Goal: Information Seeking & Learning: Learn about a topic

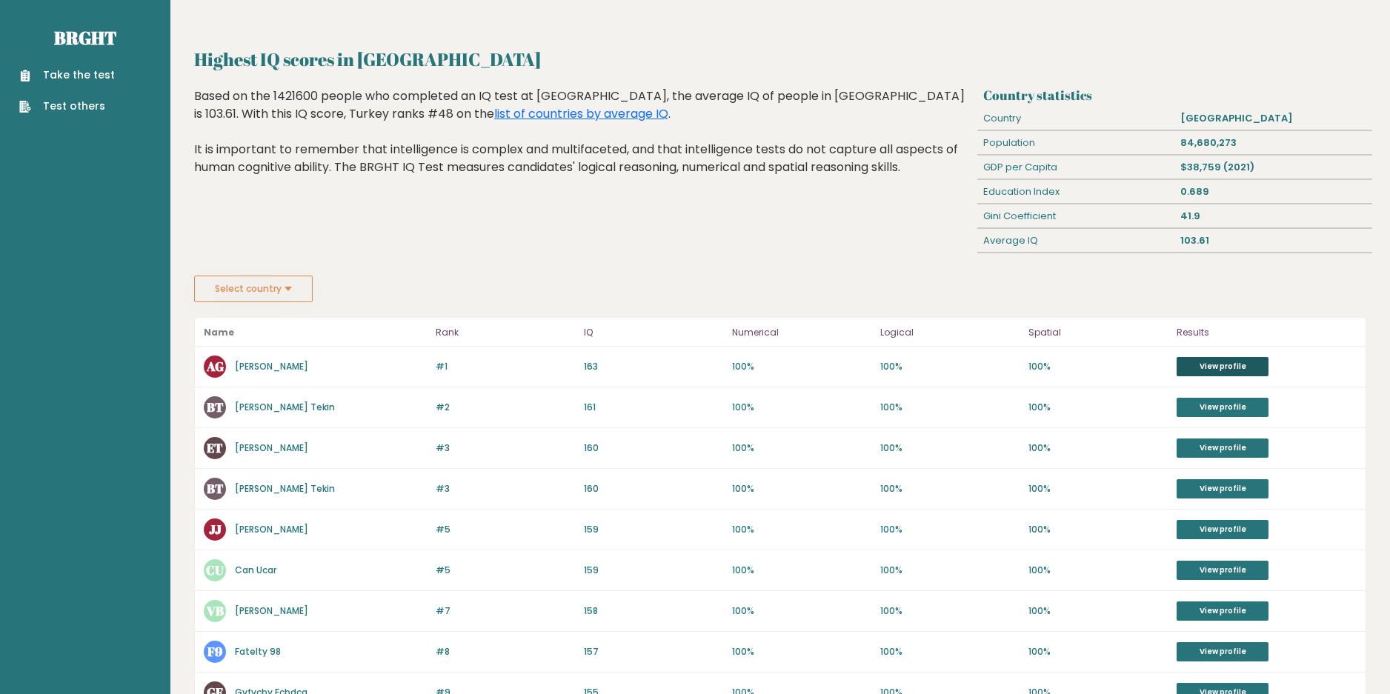
click at [1206, 362] on link "View profile" at bounding box center [1223, 366] width 92 height 19
click at [1201, 404] on link "View profile" at bounding box center [1223, 407] width 92 height 19
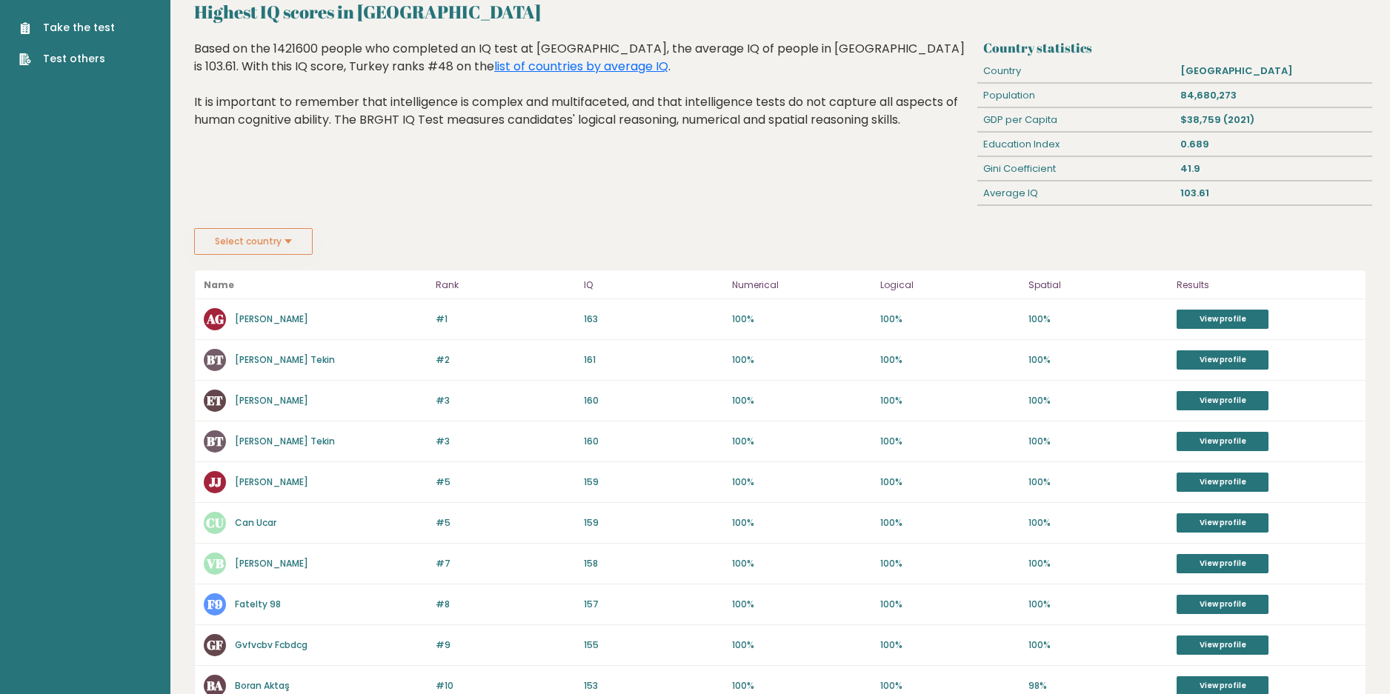
scroll to position [74, 0]
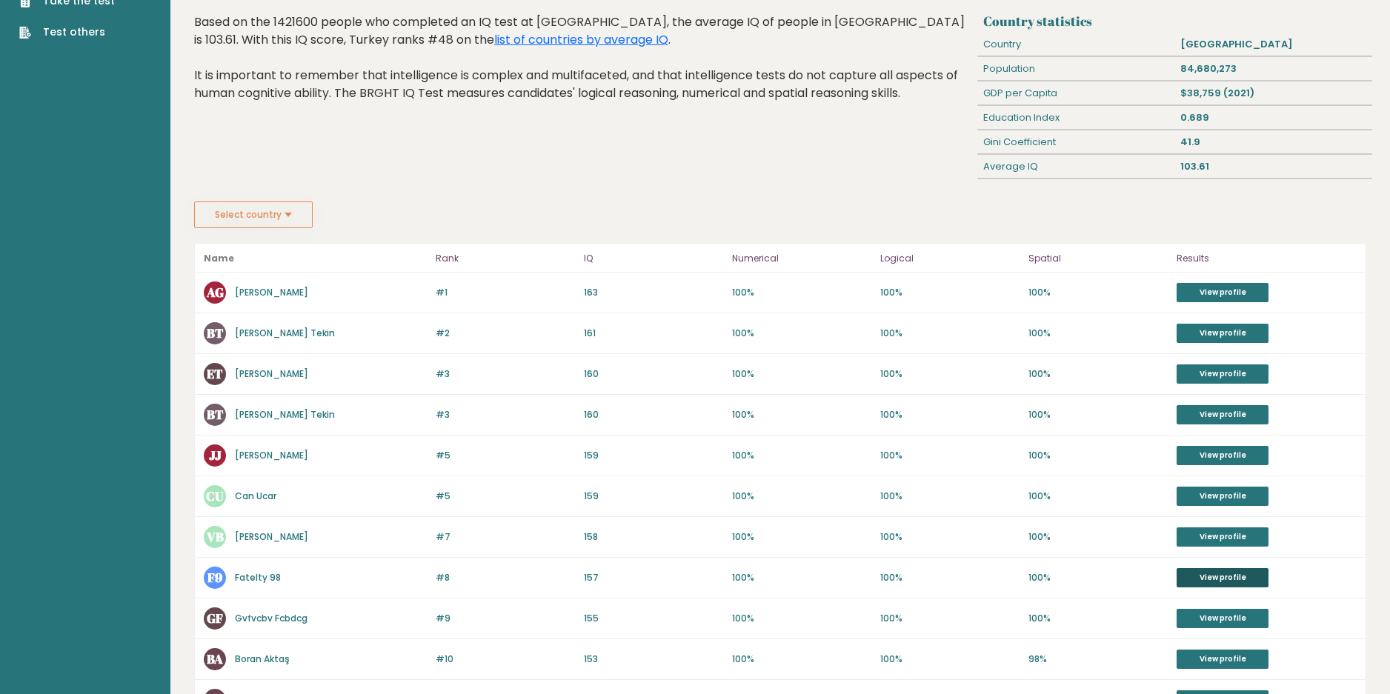
click at [1230, 580] on link "View profile" at bounding box center [1223, 577] width 92 height 19
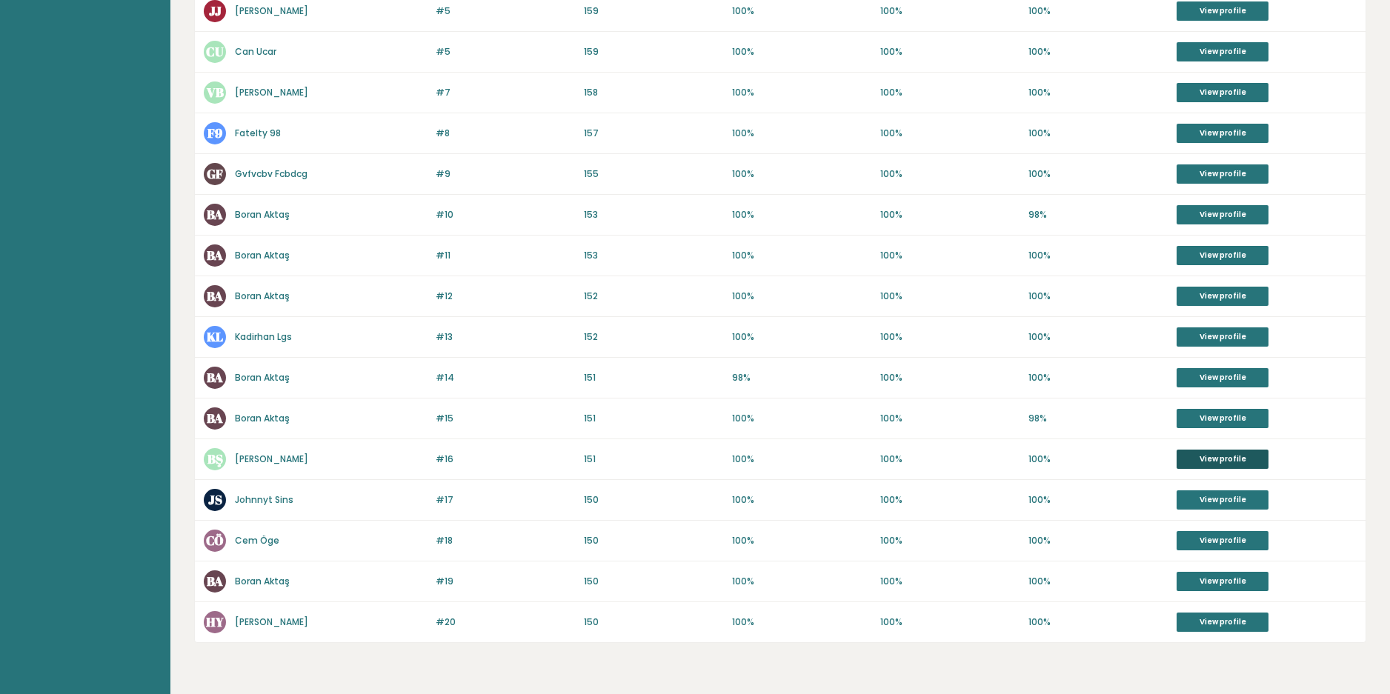
scroll to position [563, 0]
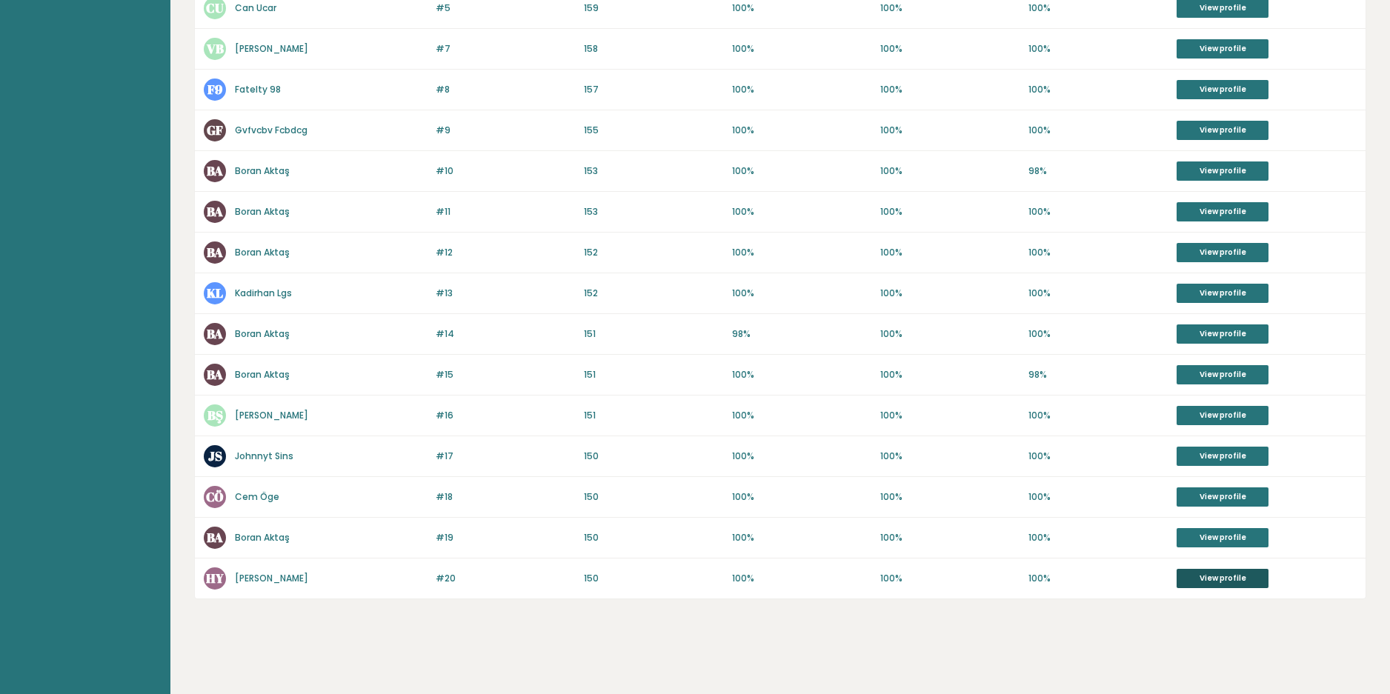
click at [1213, 579] on link "View profile" at bounding box center [1223, 578] width 92 height 19
click at [1233, 531] on link "View profile" at bounding box center [1223, 537] width 92 height 19
click at [1226, 489] on link "View profile" at bounding box center [1223, 497] width 92 height 19
click at [1226, 460] on link "View profile" at bounding box center [1223, 456] width 92 height 19
click at [1208, 368] on link "View profile" at bounding box center [1223, 374] width 92 height 19
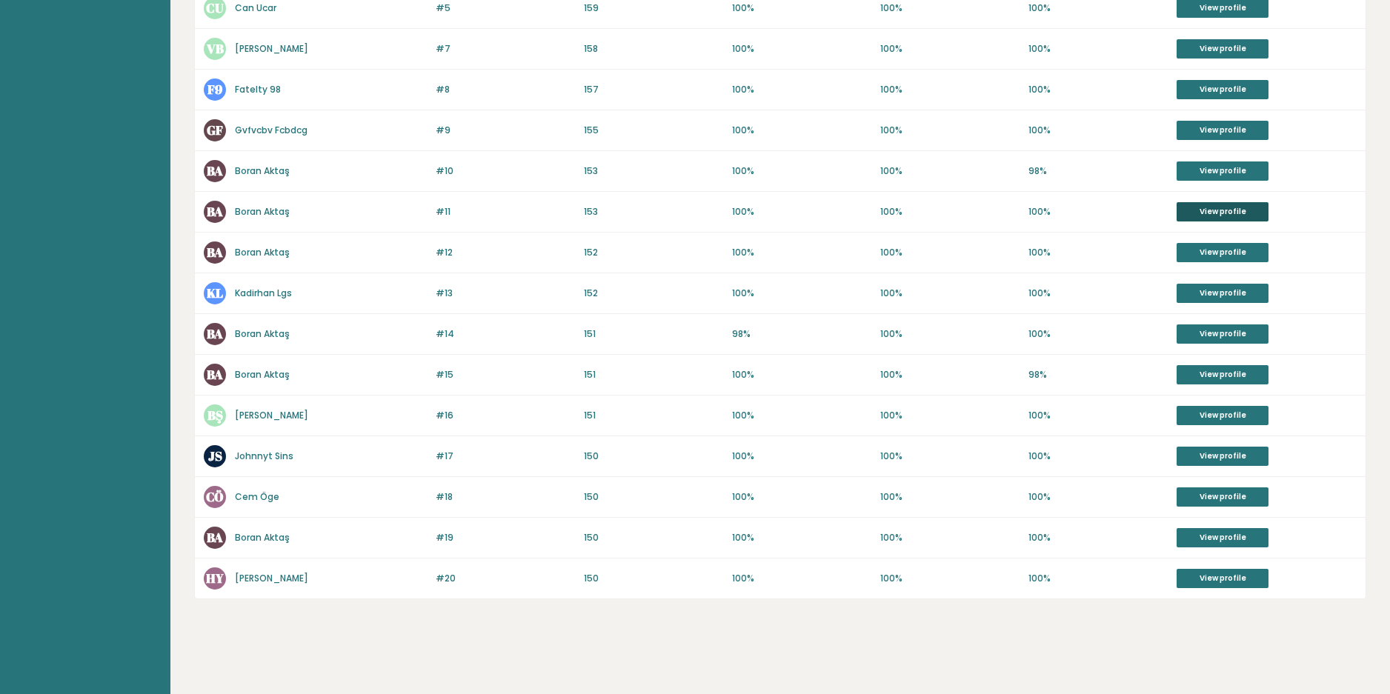
click at [1241, 204] on link "View profile" at bounding box center [1223, 211] width 92 height 19
click at [1241, 168] on link "View profile" at bounding box center [1223, 171] width 92 height 19
click at [1239, 252] on link "View profile" at bounding box center [1223, 252] width 92 height 19
click at [1215, 170] on link "View profile" at bounding box center [1223, 171] width 92 height 19
click at [1219, 210] on link "View profile" at bounding box center [1223, 211] width 92 height 19
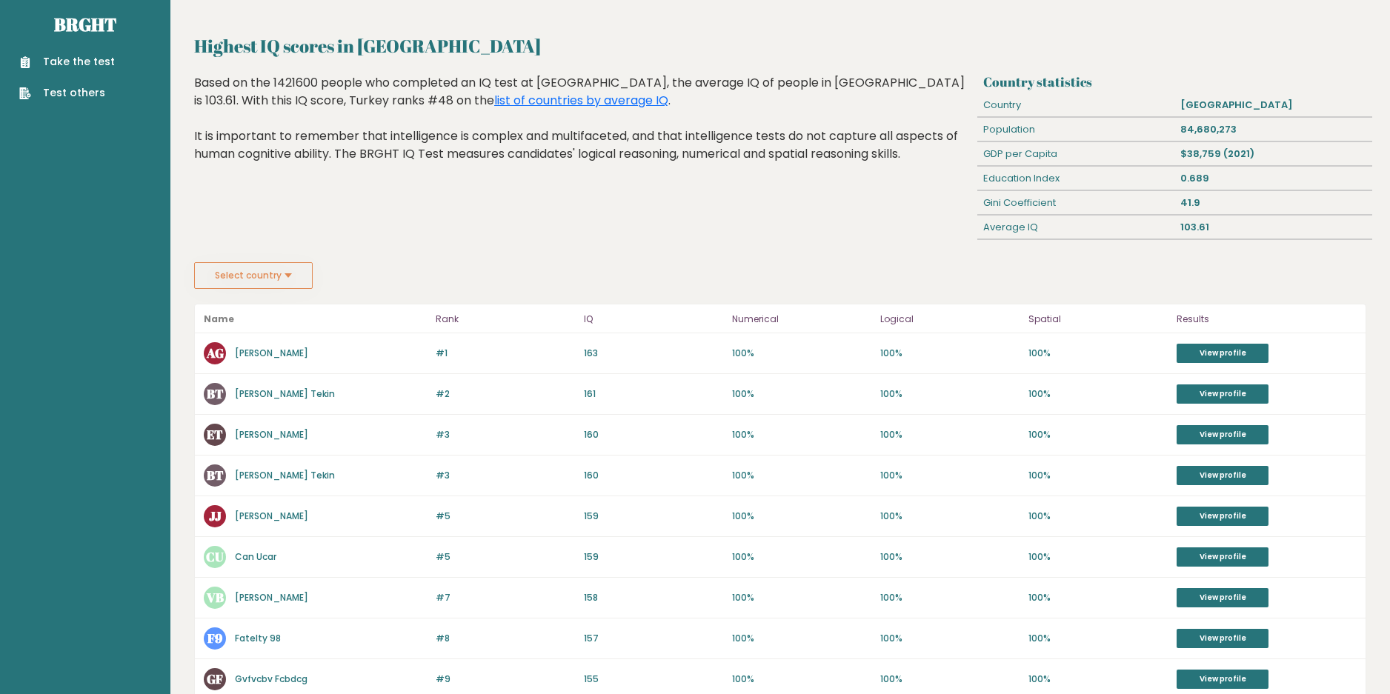
scroll to position [0, 0]
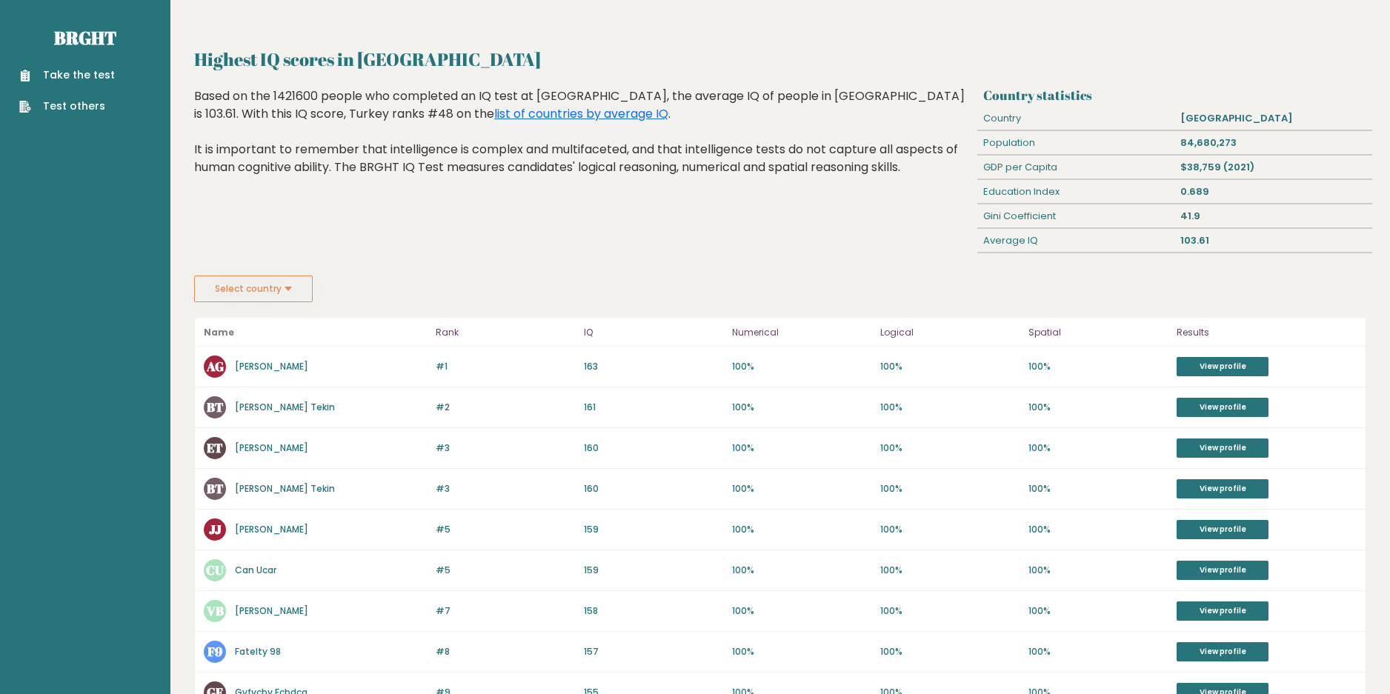
click at [236, 291] on button "Select country" at bounding box center [253, 289] width 119 height 27
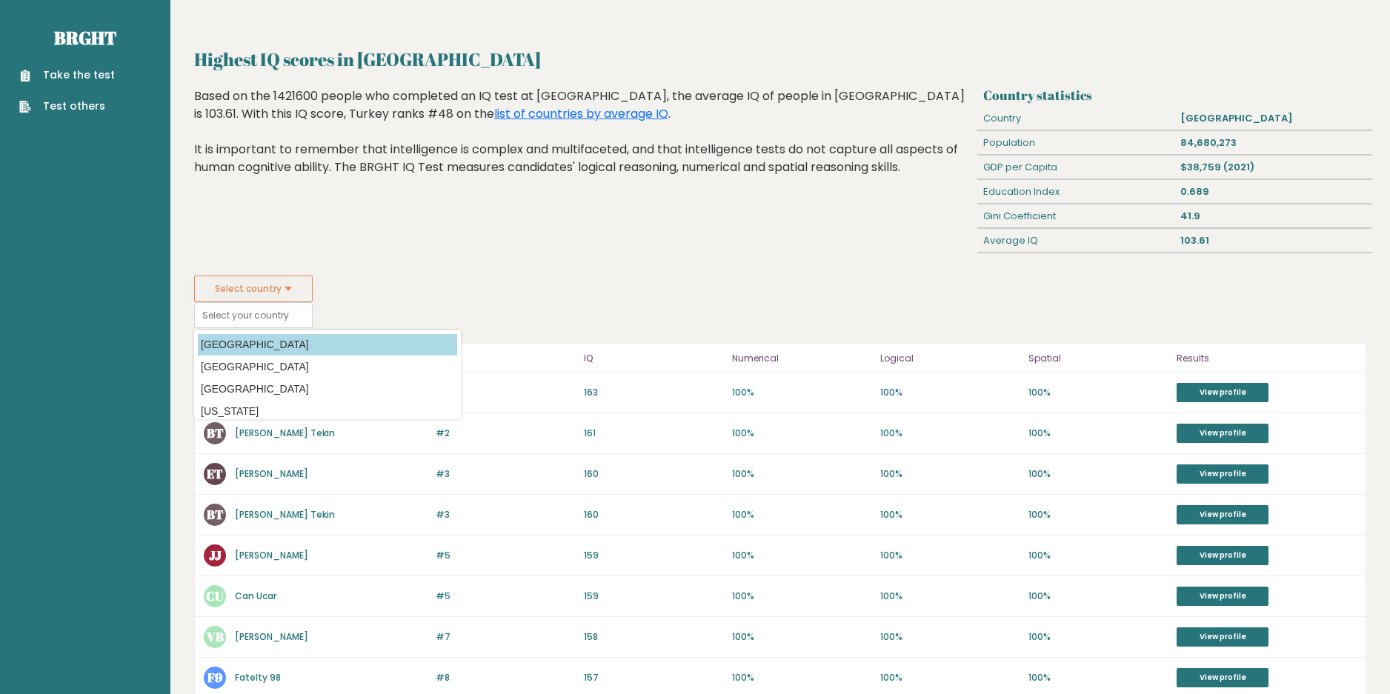
click at [248, 340] on option "Afghanistan" at bounding box center [327, 344] width 259 height 21
type input "Afghanistan"
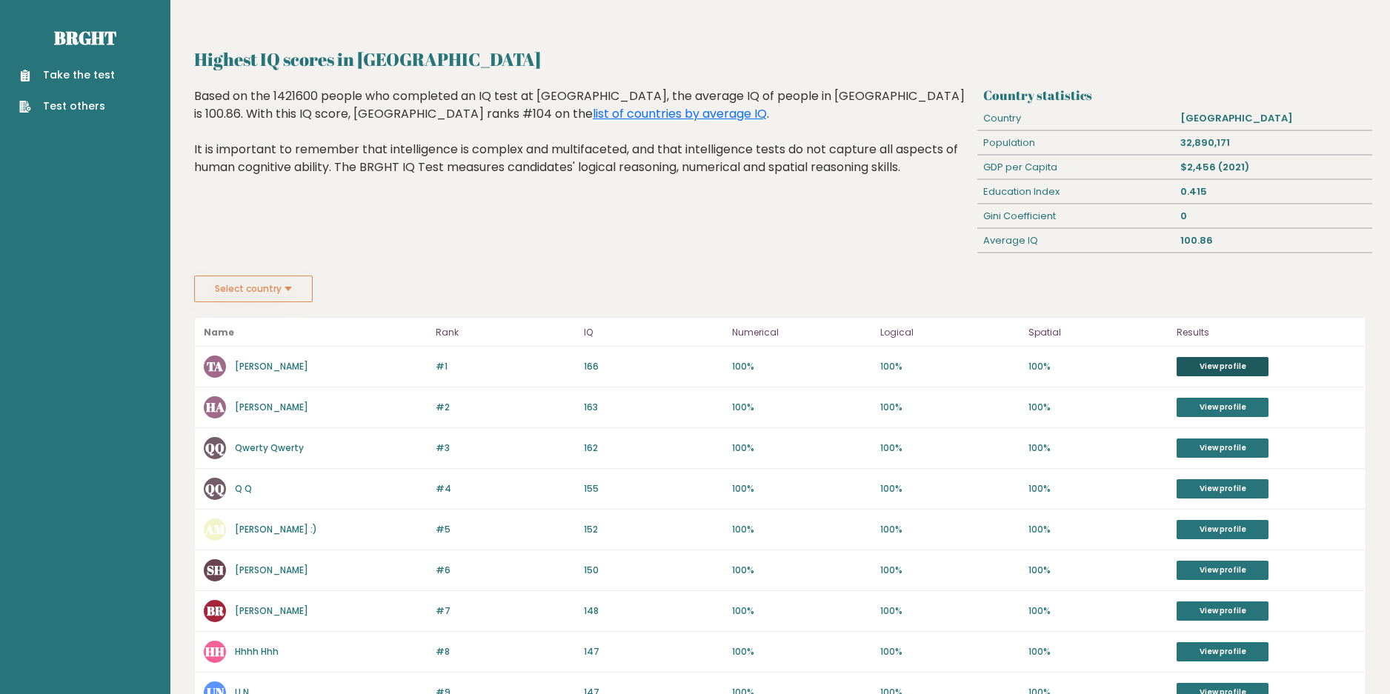
click at [1255, 367] on link "View profile" at bounding box center [1223, 366] width 92 height 19
click at [265, 291] on button "Select country" at bounding box center [253, 289] width 119 height 27
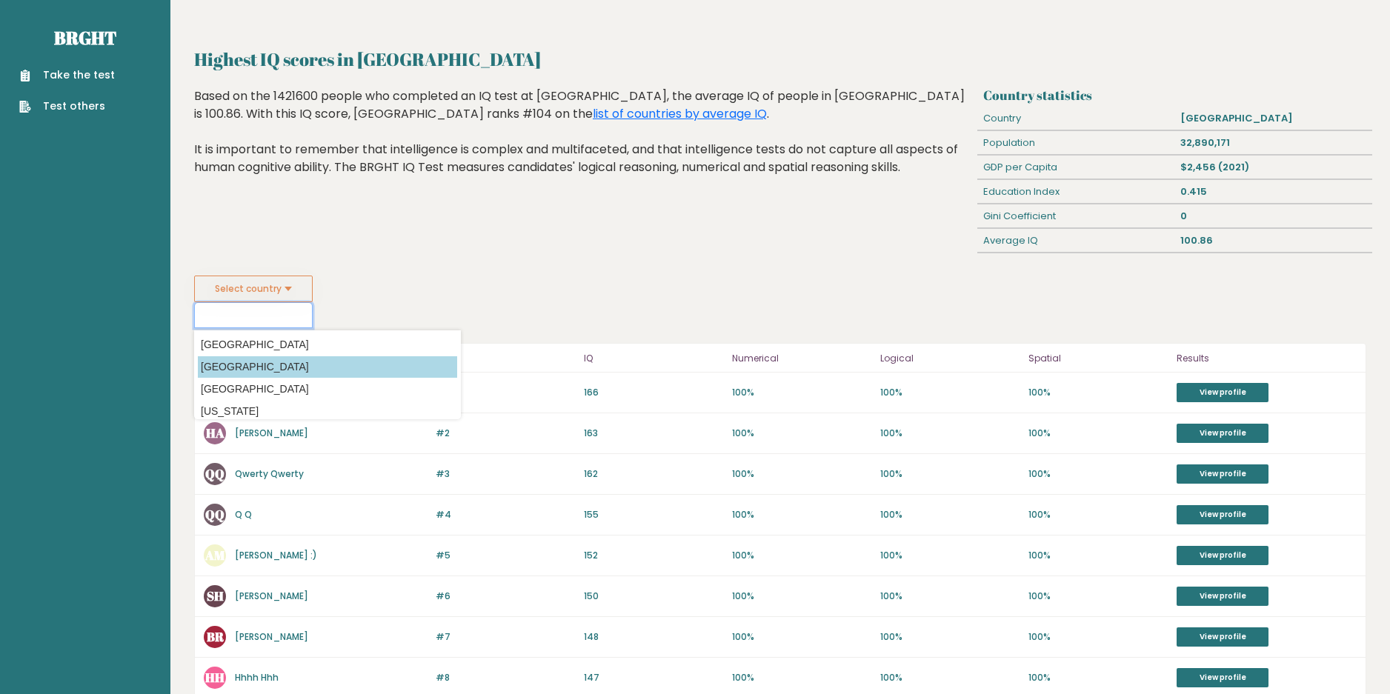
scroll to position [74, 0]
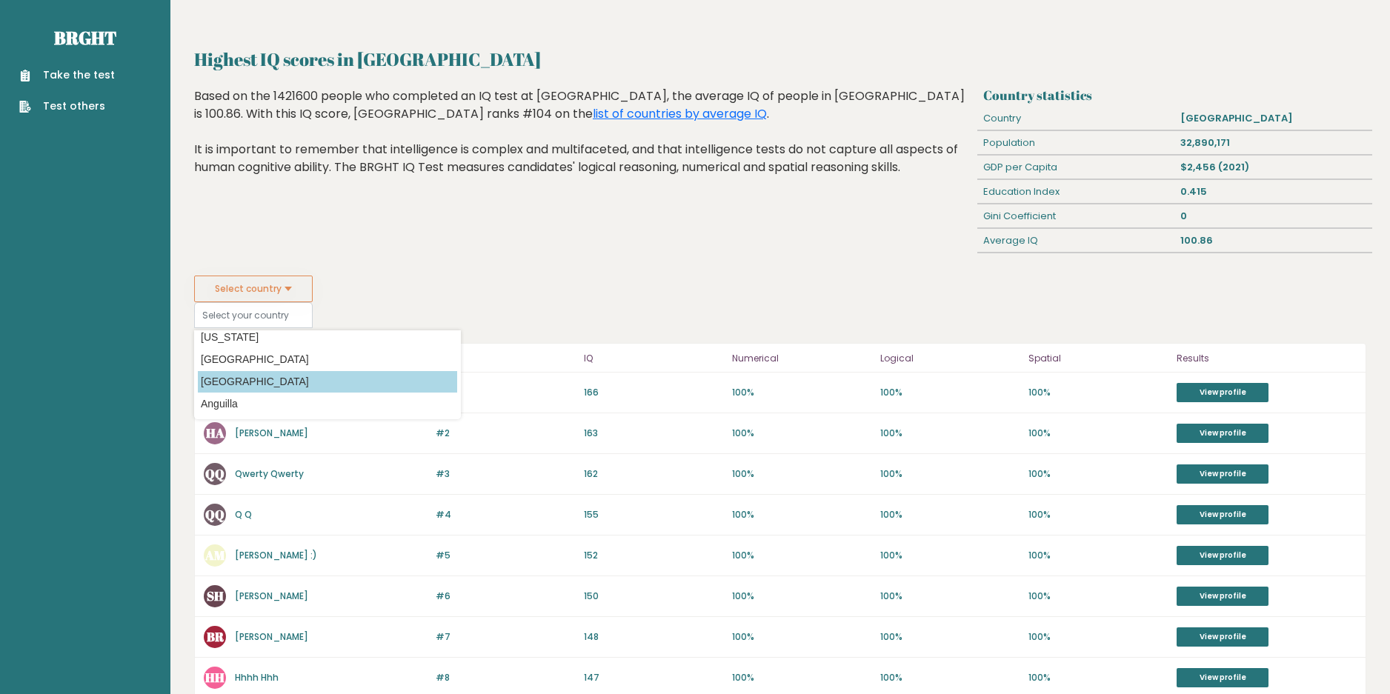
click at [253, 382] on option "Angola" at bounding box center [327, 381] width 259 height 21
type input "Angola"
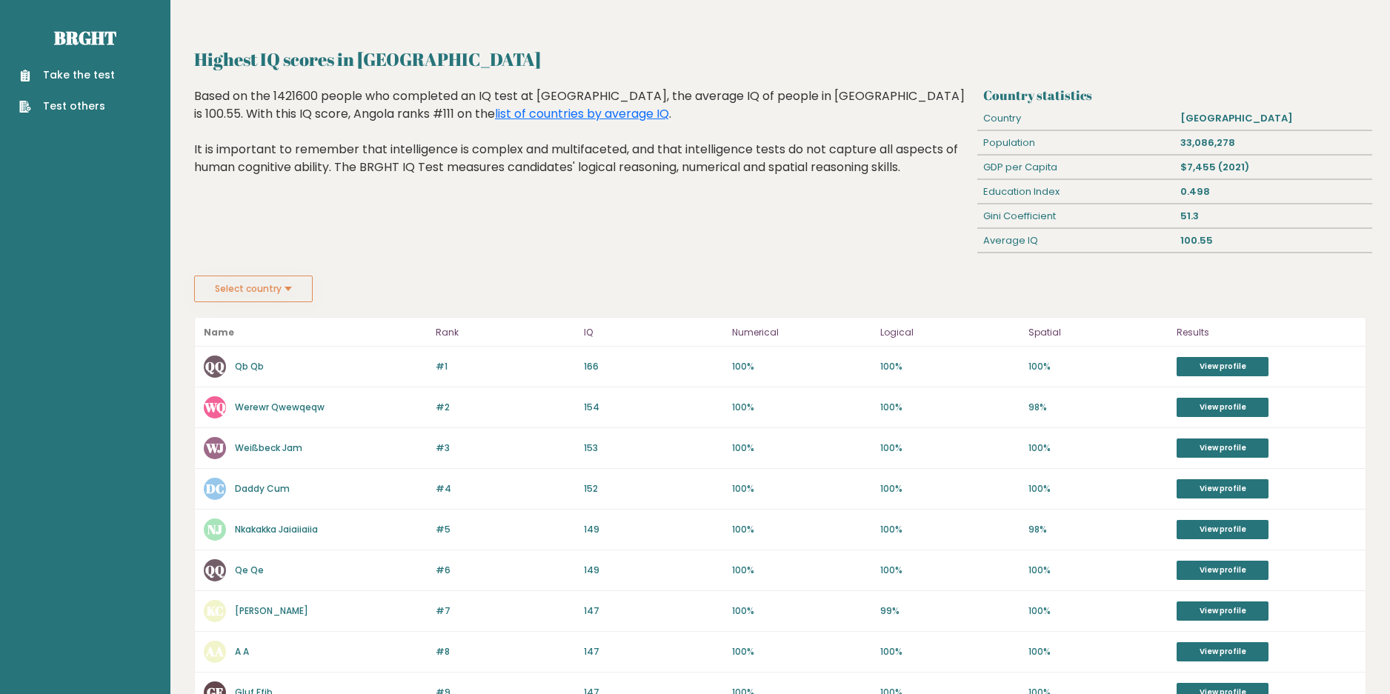
click at [214, 283] on button "Select country" at bounding box center [253, 289] width 119 height 27
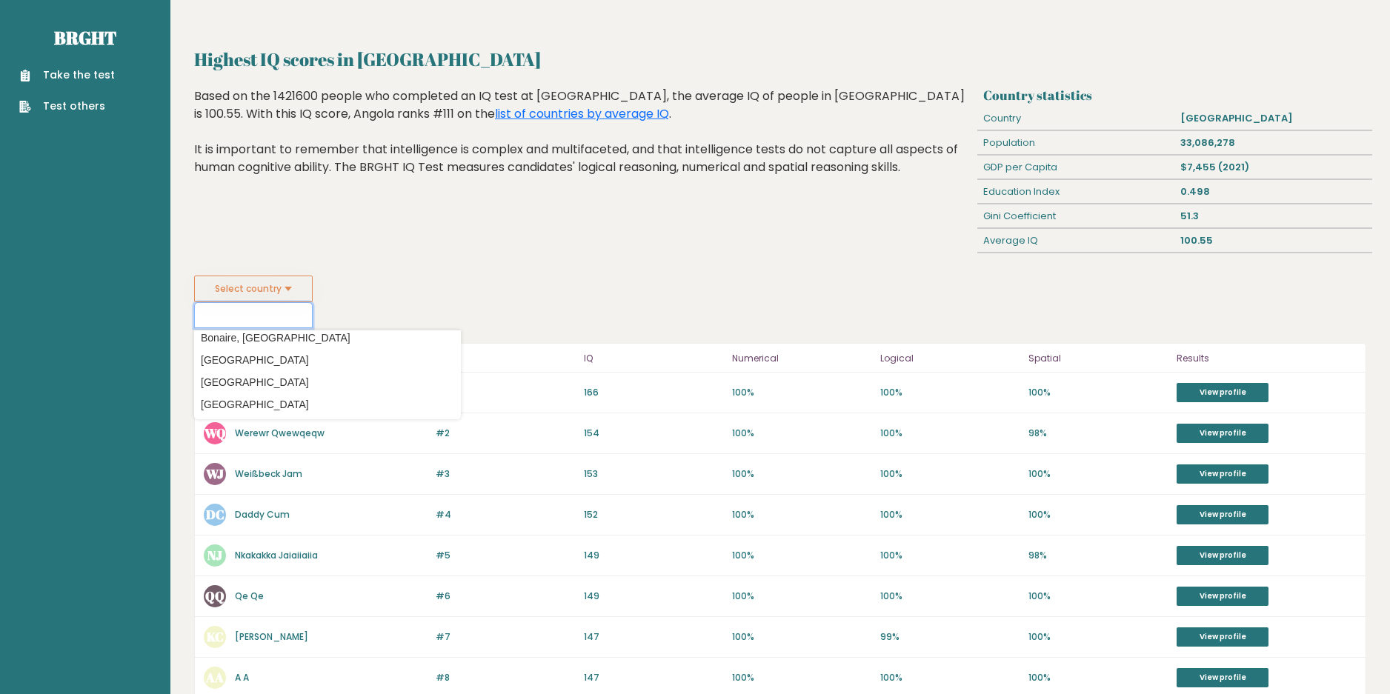
scroll to position [593, 0]
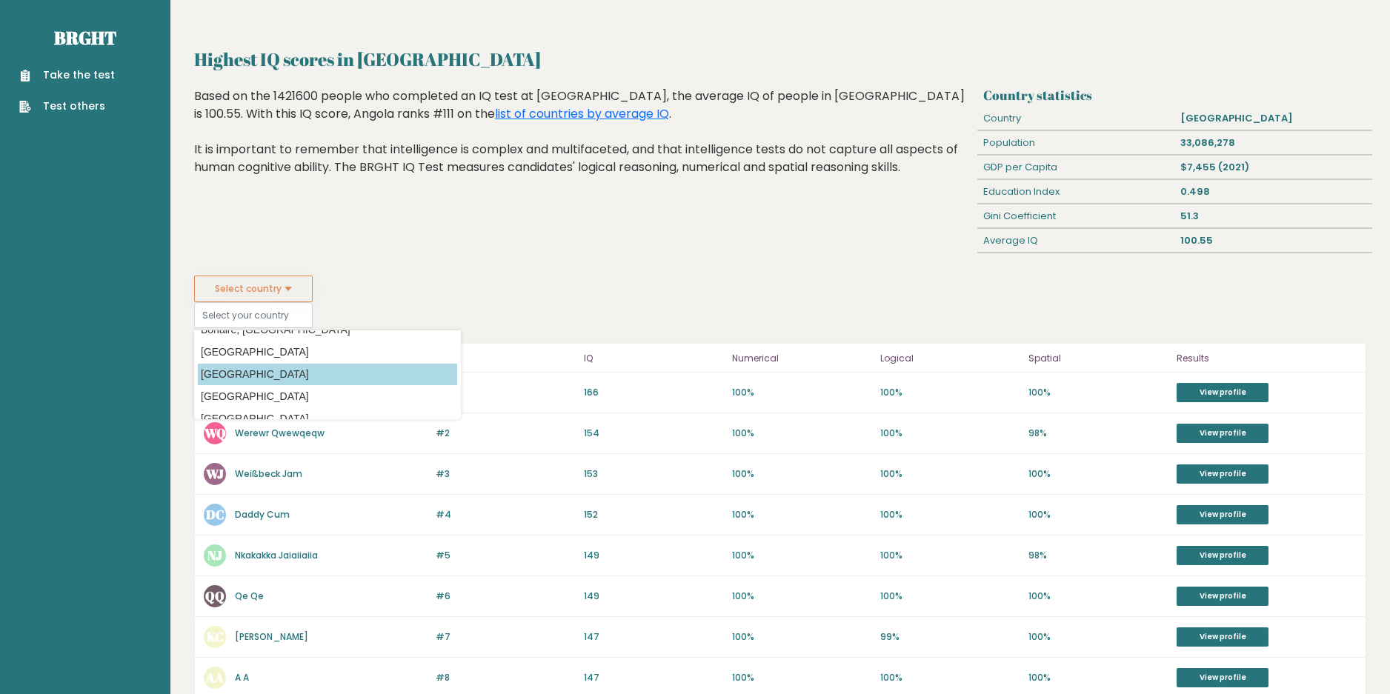
click at [260, 379] on option "Botswana" at bounding box center [327, 374] width 259 height 21
type input "Botswana"
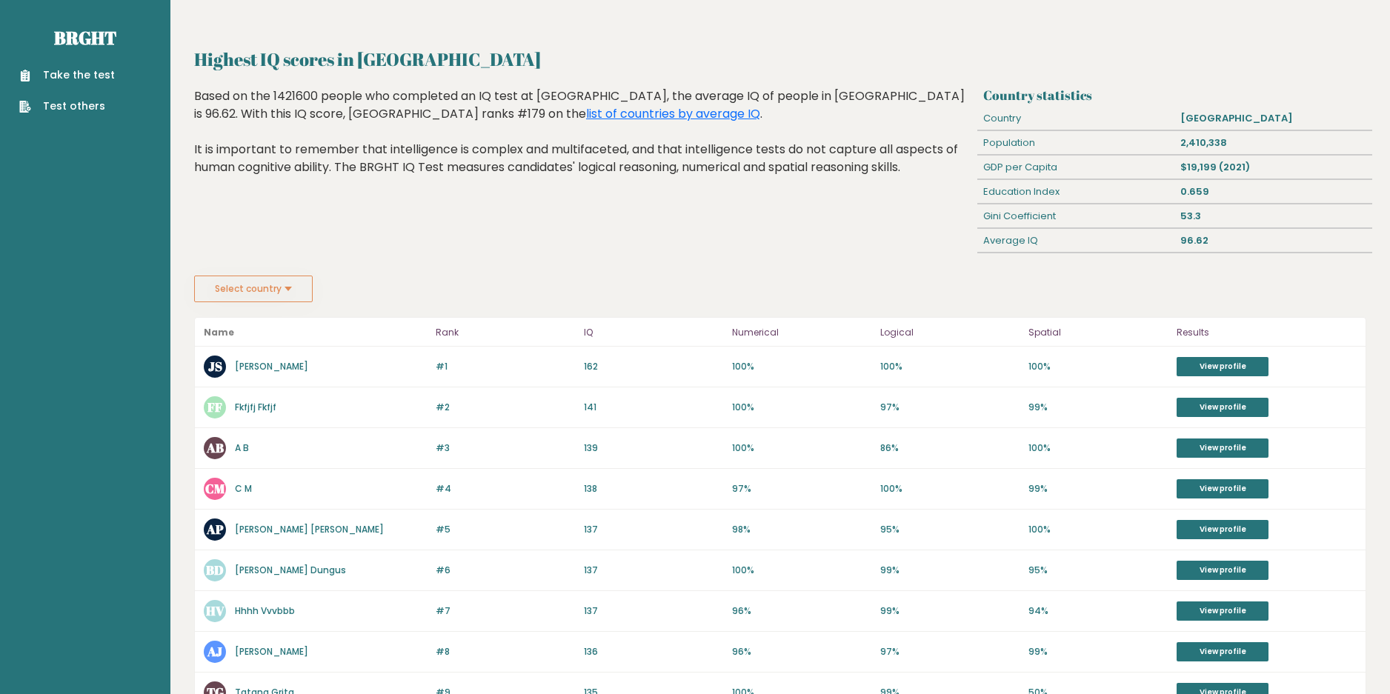
click at [1214, 356] on div "#1 JS [PERSON_NAME] 163 #1 162 100% 100% 100% View profile" at bounding box center [780, 367] width 1171 height 41
click at [1220, 361] on link "View profile" at bounding box center [1223, 366] width 92 height 19
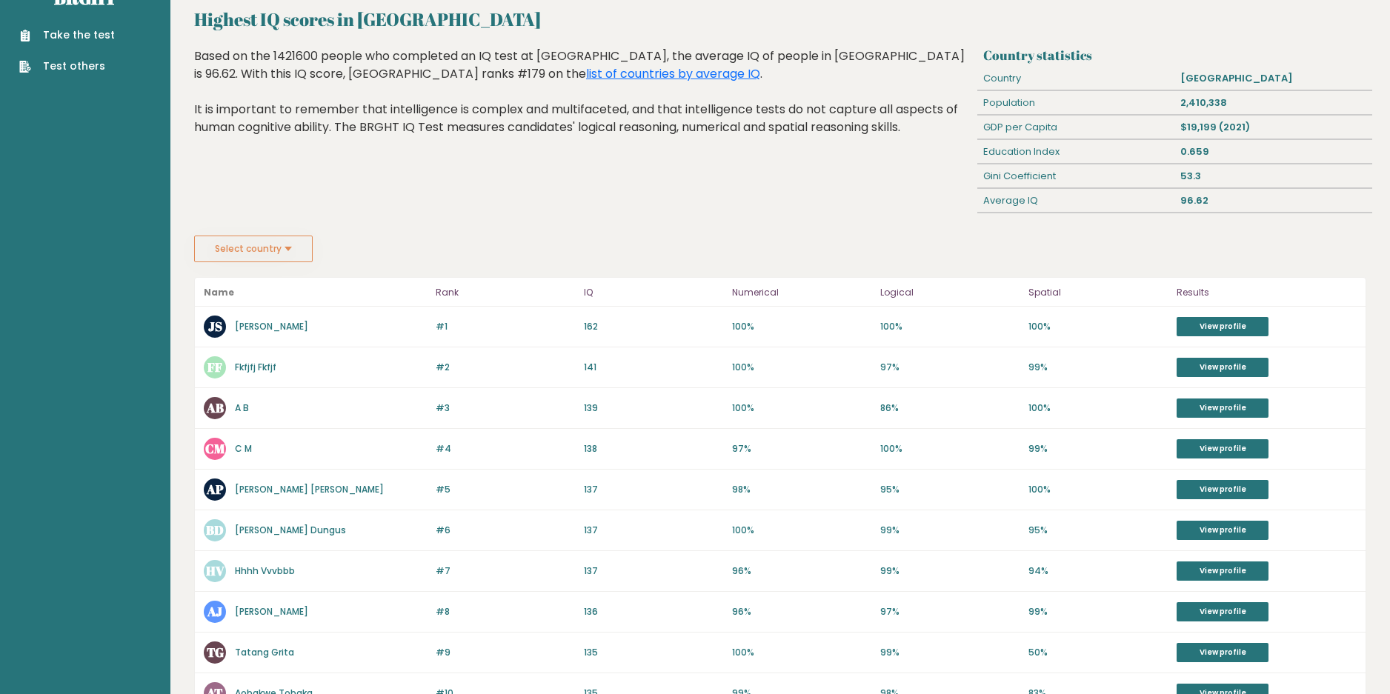
scroll to position [74, 0]
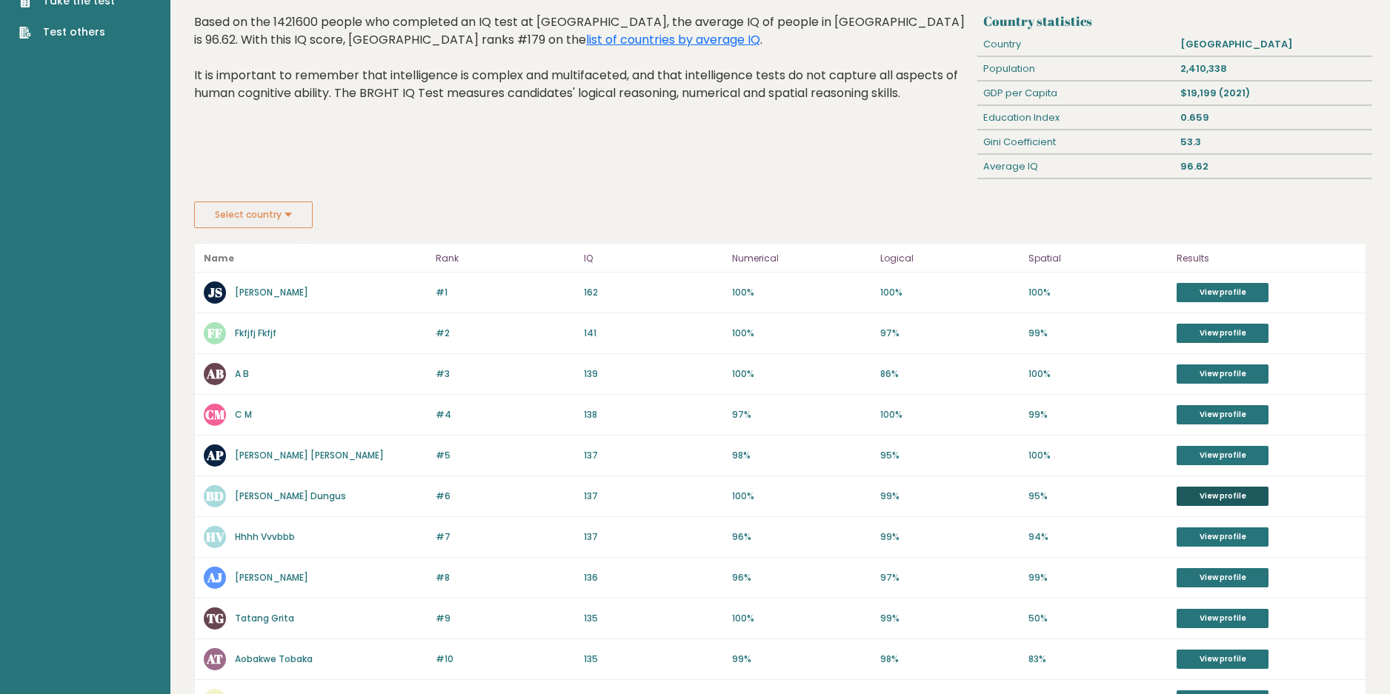
click at [1219, 502] on link "View profile" at bounding box center [1223, 496] width 92 height 19
click at [1221, 374] on link "View profile" at bounding box center [1223, 374] width 92 height 19
click at [1247, 334] on link "View profile" at bounding box center [1223, 333] width 92 height 19
click at [1218, 298] on link "View profile" at bounding box center [1223, 292] width 92 height 19
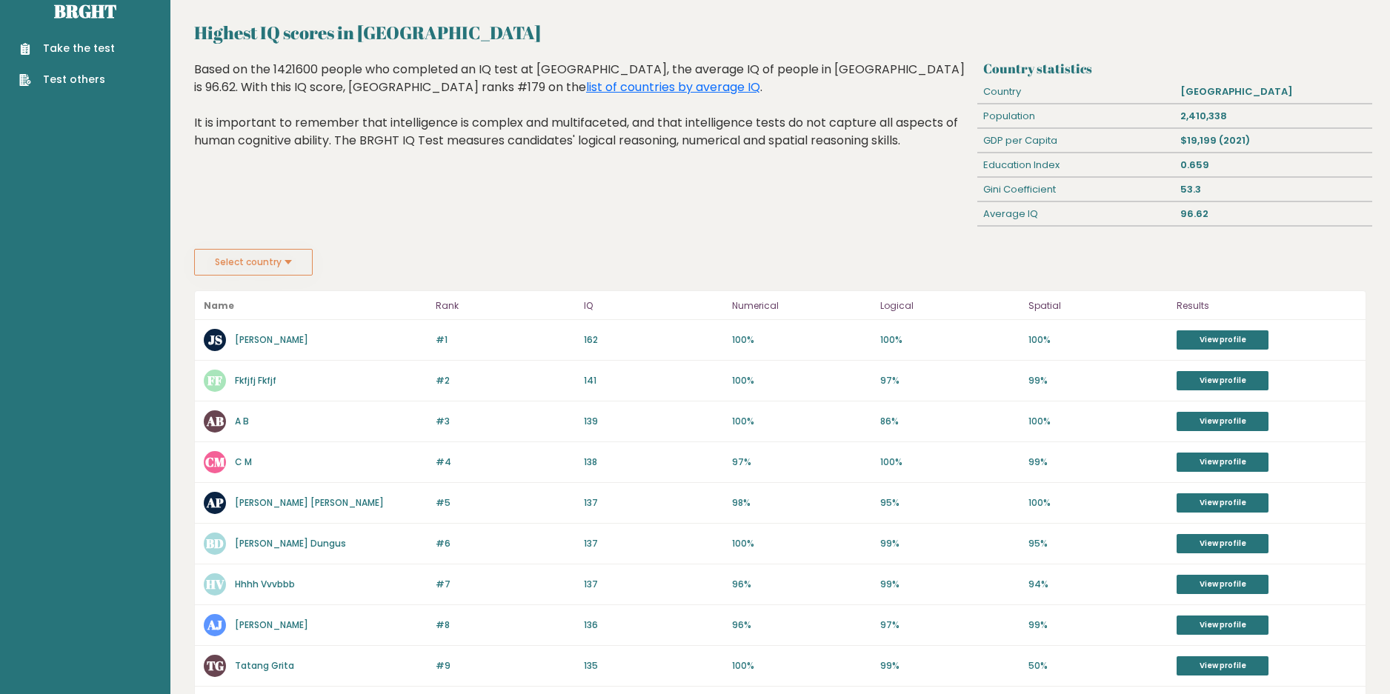
scroll to position [0, 0]
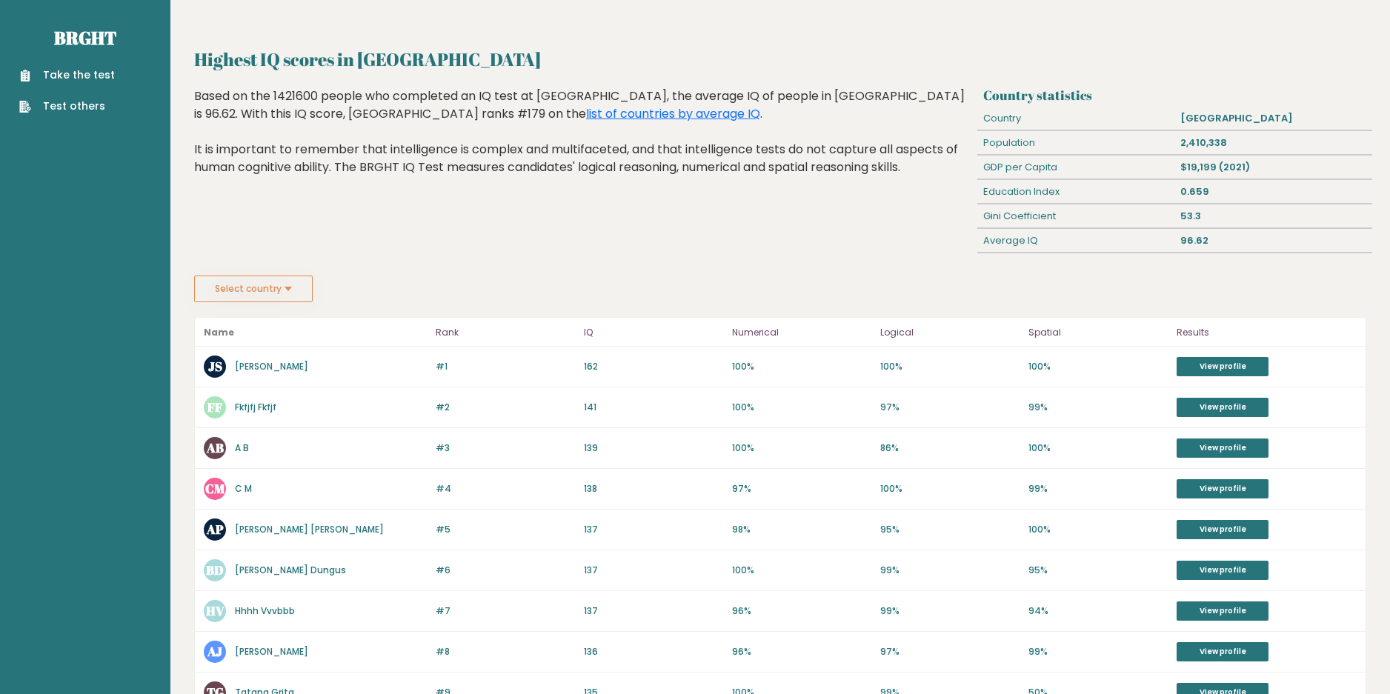
click at [257, 293] on button "Select country" at bounding box center [253, 289] width 119 height 27
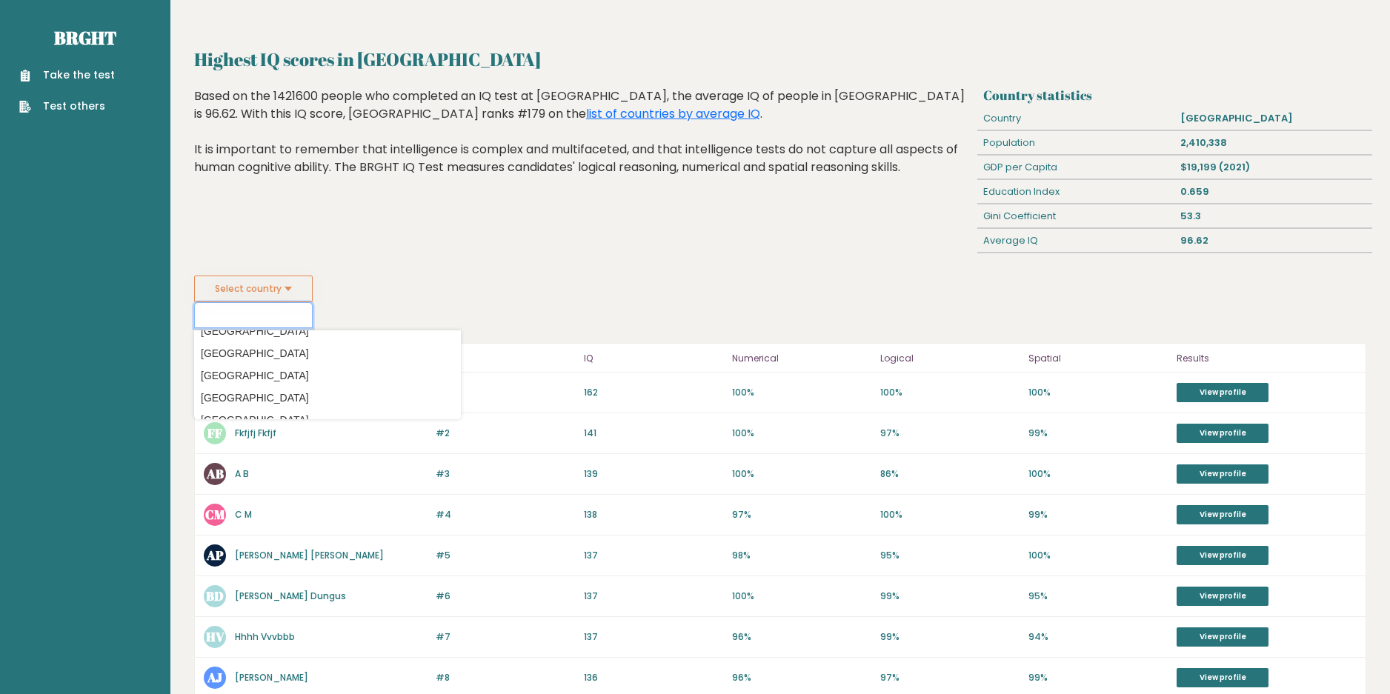
scroll to position [815, 0]
click at [247, 387] on option "[GEOGRAPHIC_DATA]" at bounding box center [327, 396] width 259 height 21
type input "[GEOGRAPHIC_DATA]"
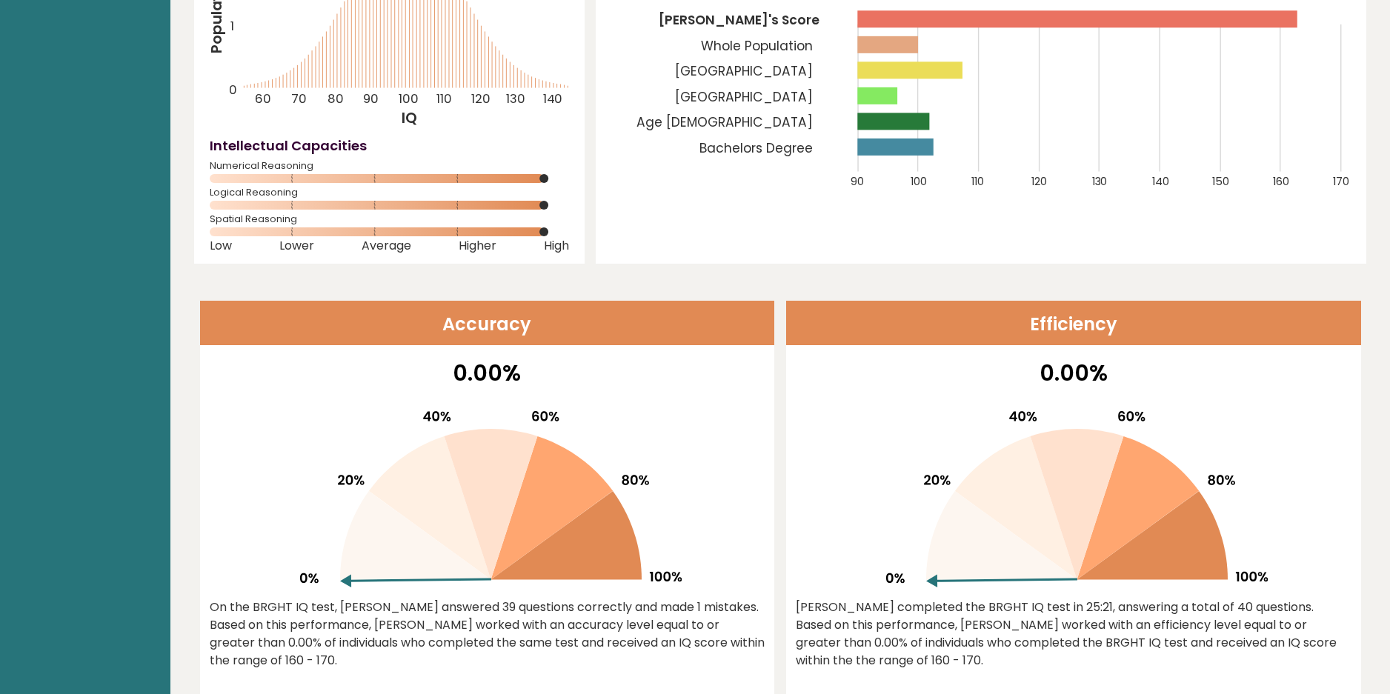
scroll to position [222, 0]
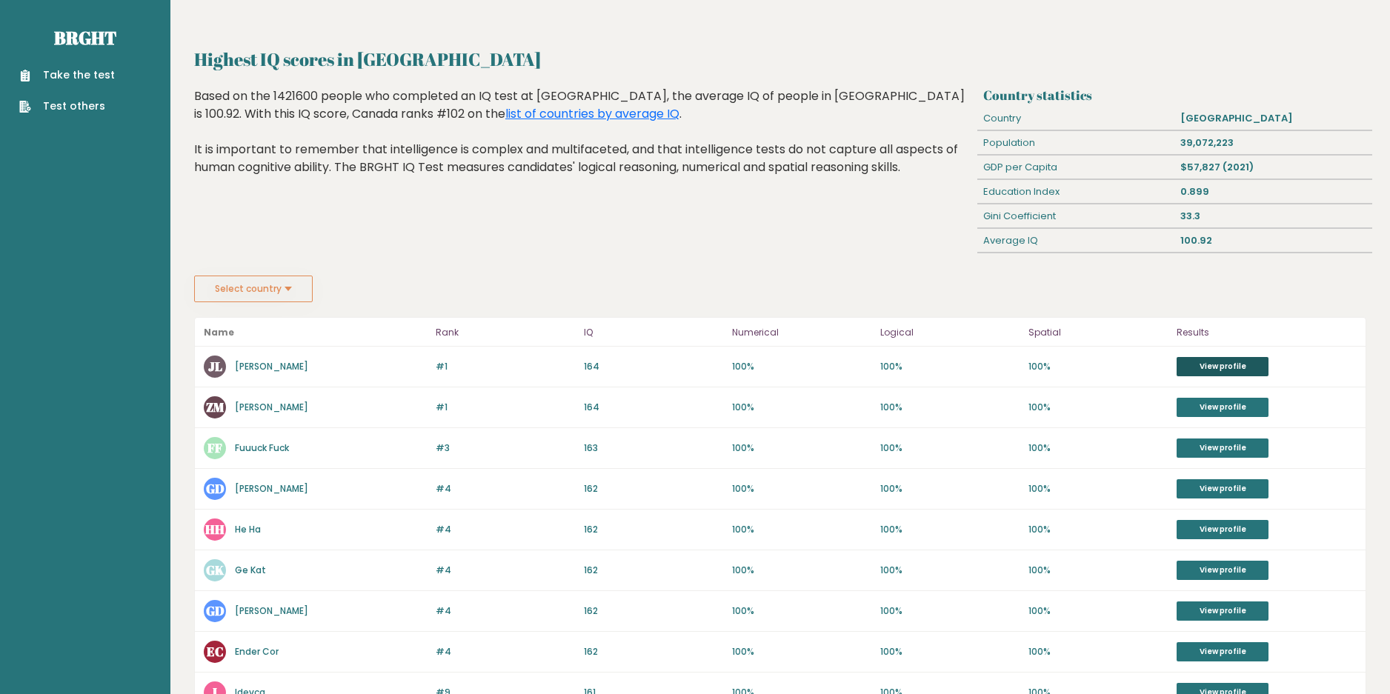
click at [1218, 365] on link "View profile" at bounding box center [1223, 366] width 92 height 19
click at [1218, 447] on link "View profile" at bounding box center [1223, 448] width 92 height 19
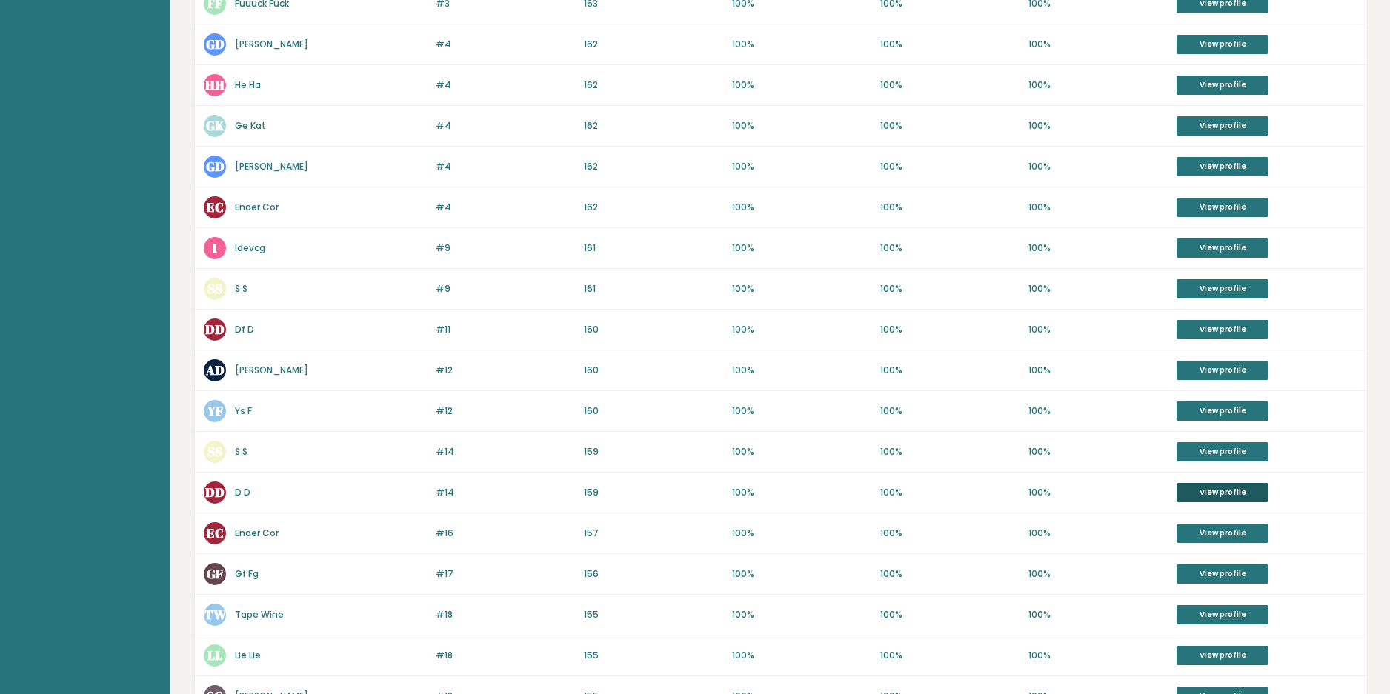
click at [1227, 488] on link "View profile" at bounding box center [1223, 492] width 92 height 19
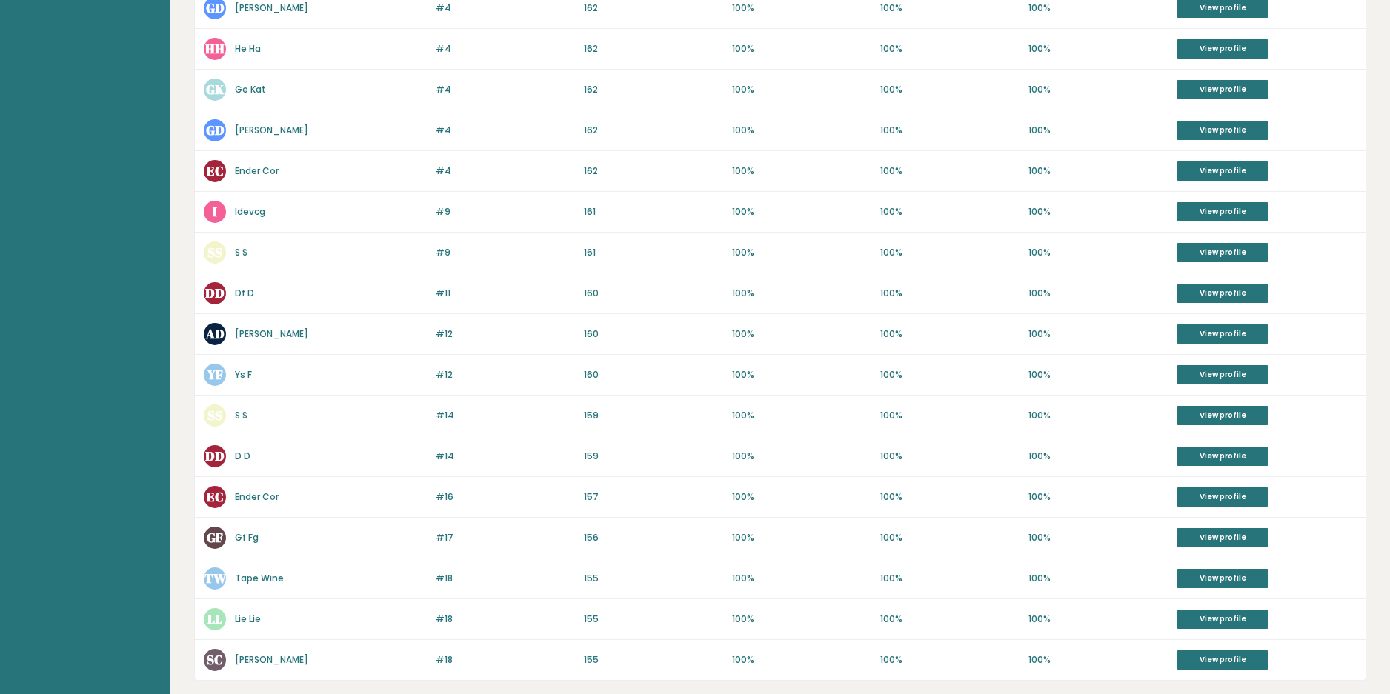
scroll to position [563, 0]
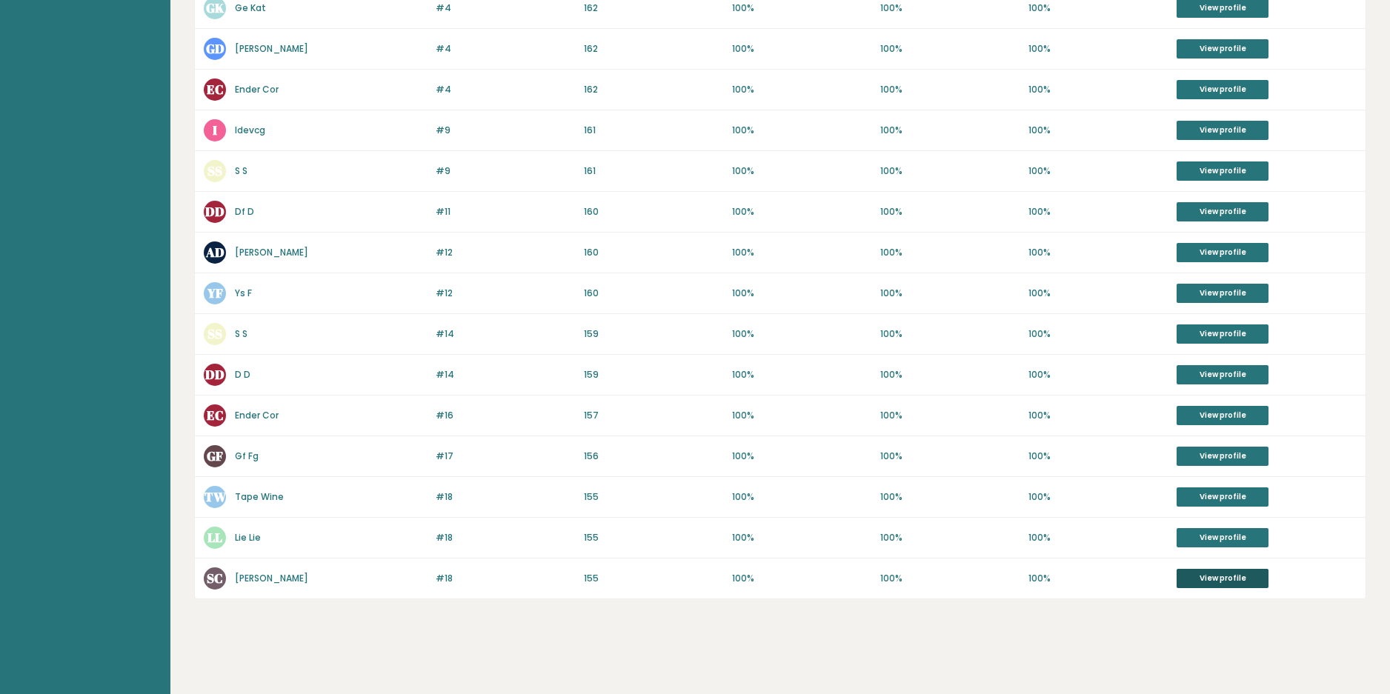
click at [1215, 575] on link "View profile" at bounding box center [1223, 578] width 92 height 19
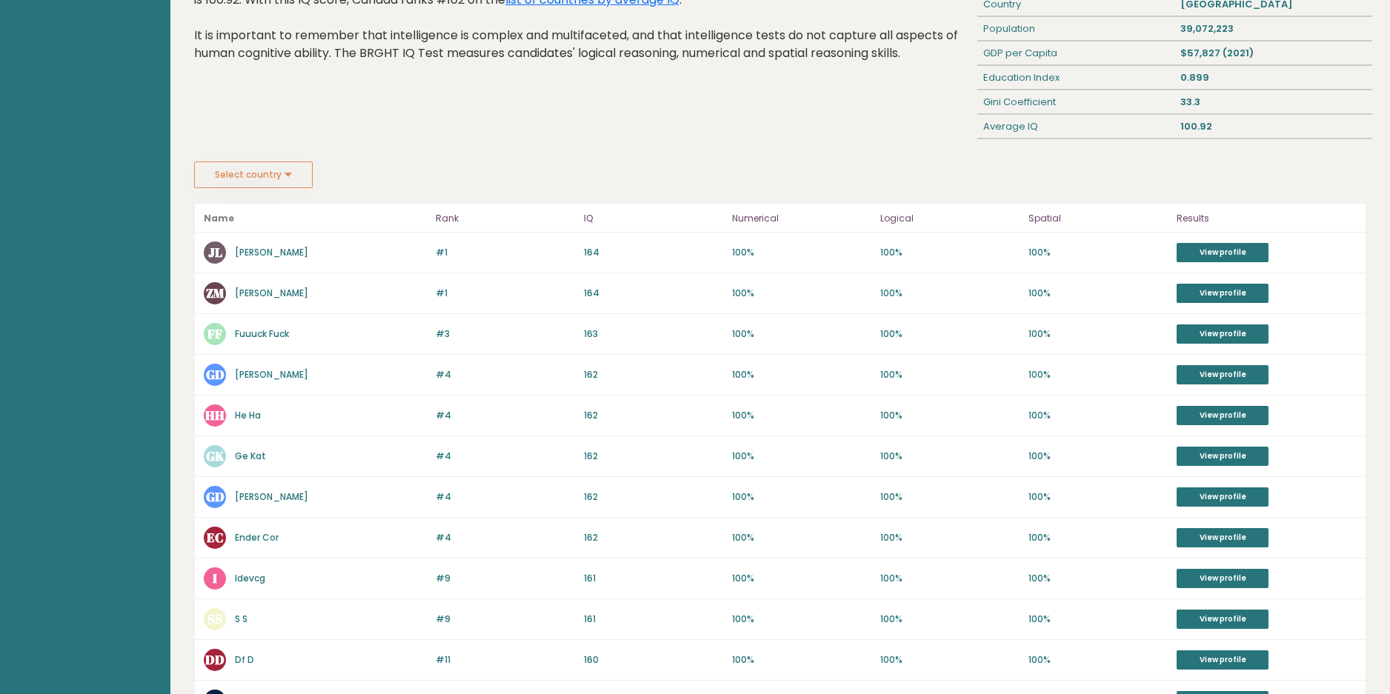
scroll to position [0, 0]
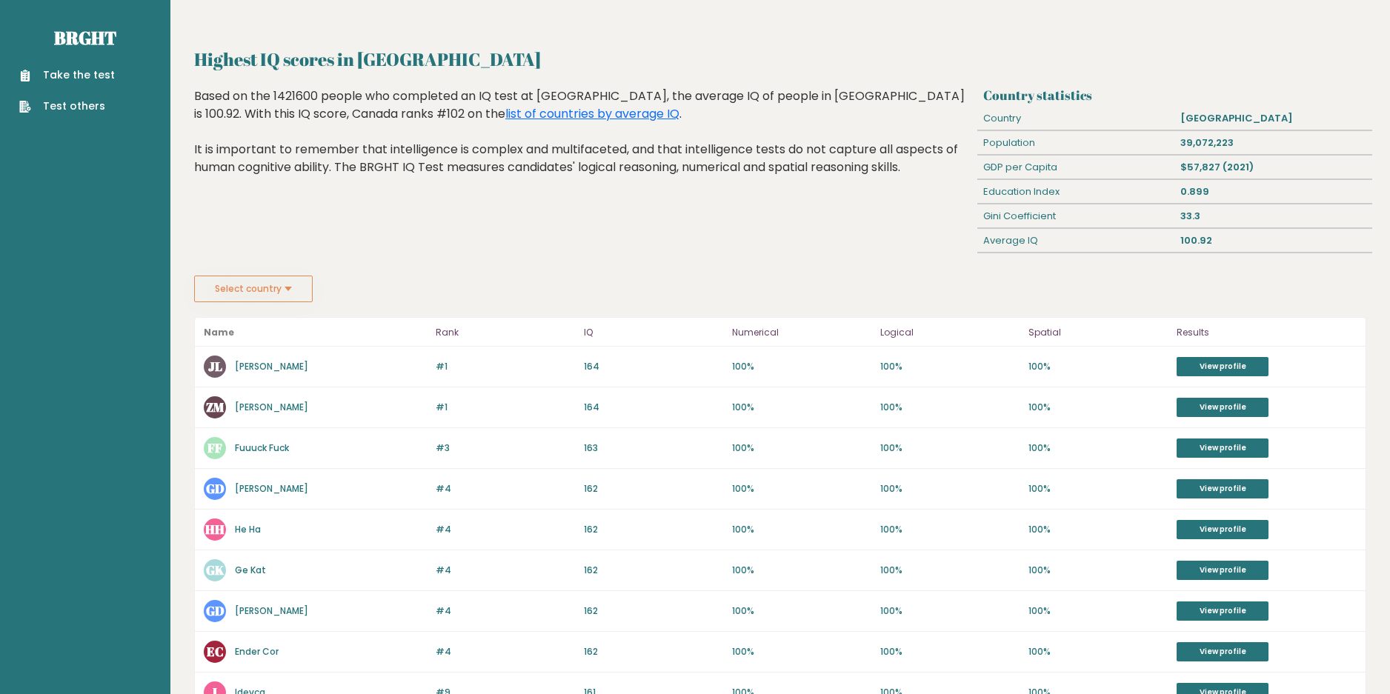
click at [233, 282] on button "Select country" at bounding box center [253, 289] width 119 height 27
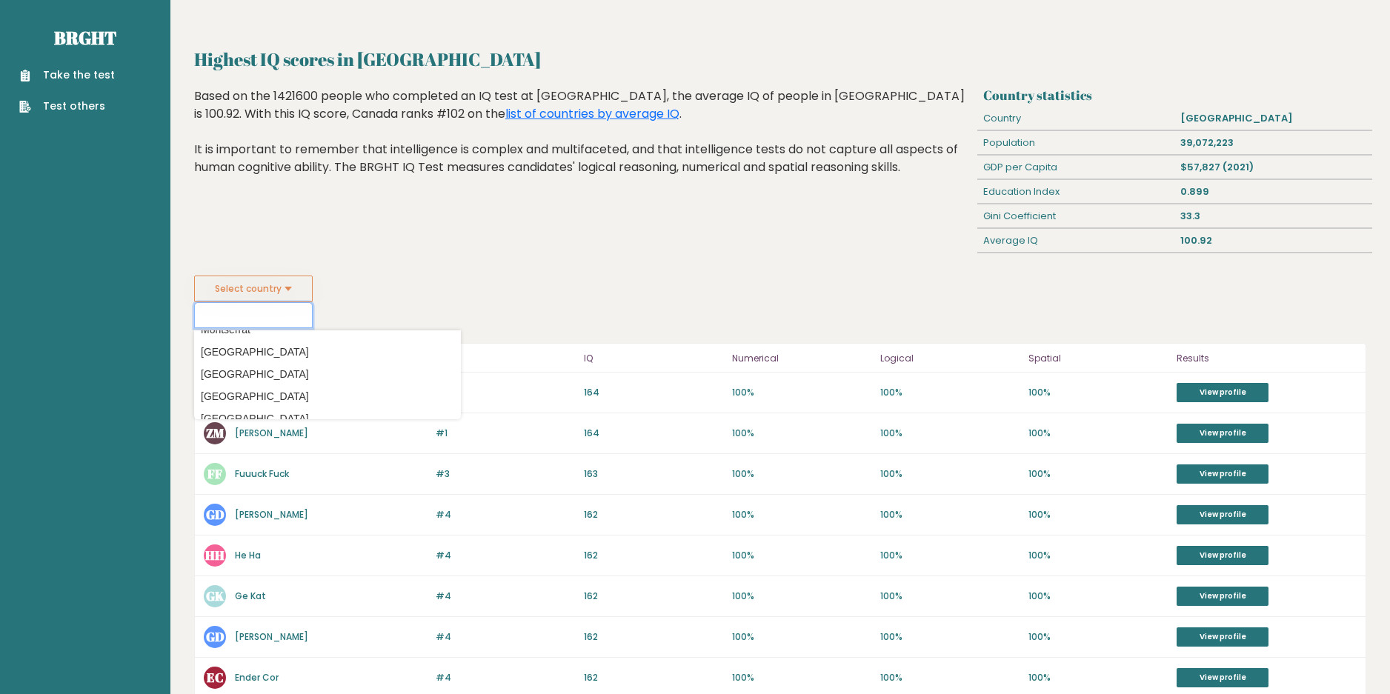
scroll to position [3632, 0]
click at [247, 405] on option "Pakistan" at bounding box center [327, 404] width 259 height 21
type input "Pakistan"
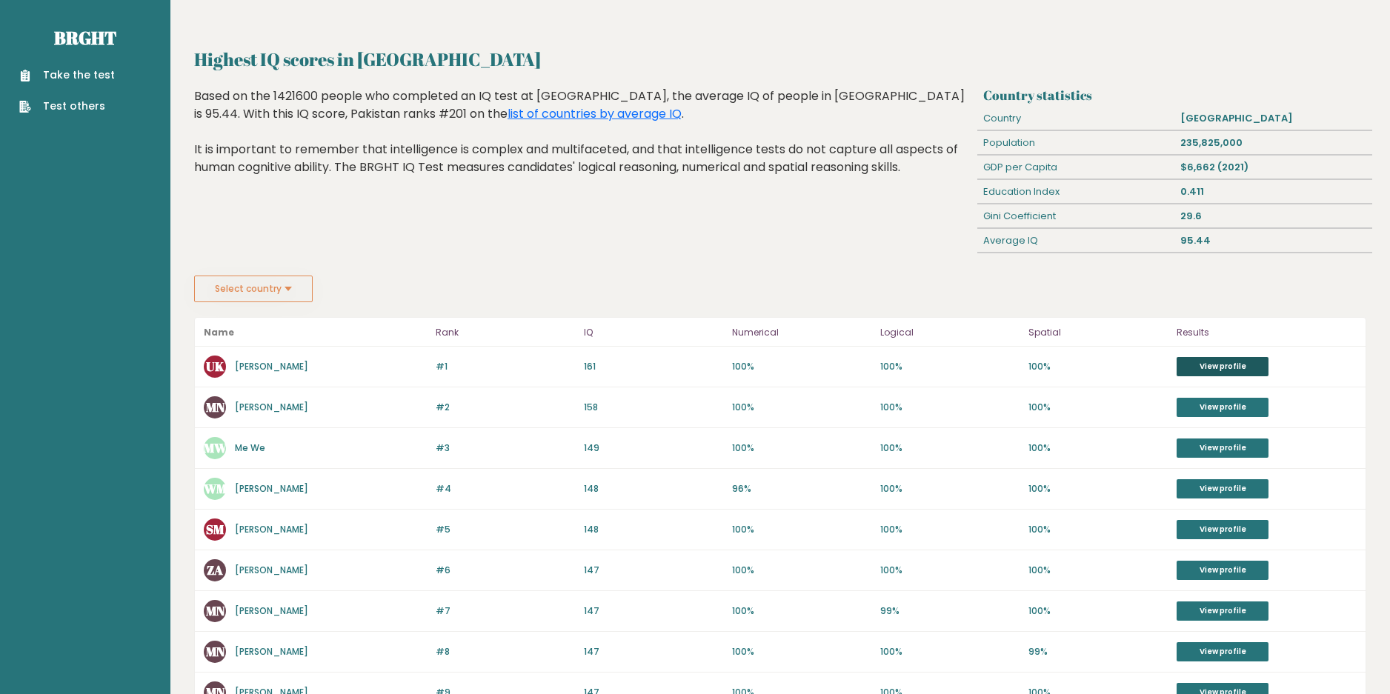
click at [1214, 373] on link "View profile" at bounding box center [1223, 366] width 92 height 19
click at [276, 288] on button "Select country" at bounding box center [253, 289] width 119 height 27
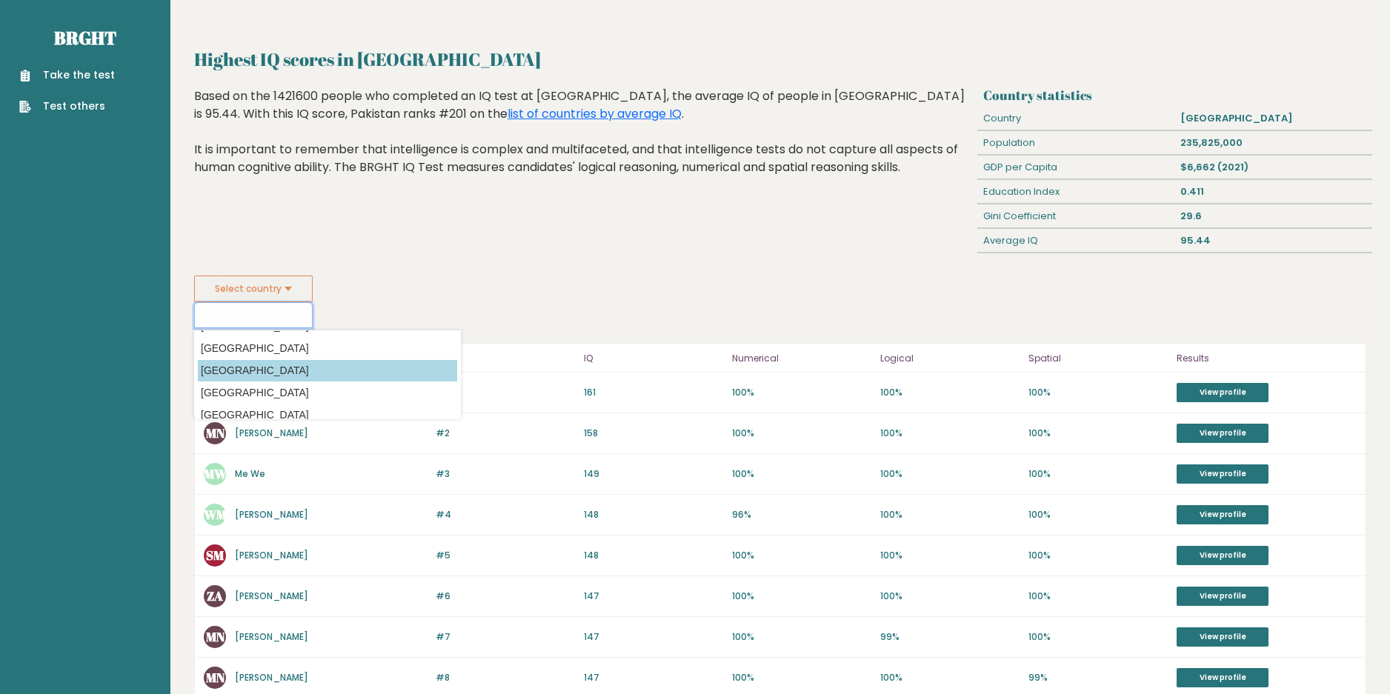
scroll to position [519, 0]
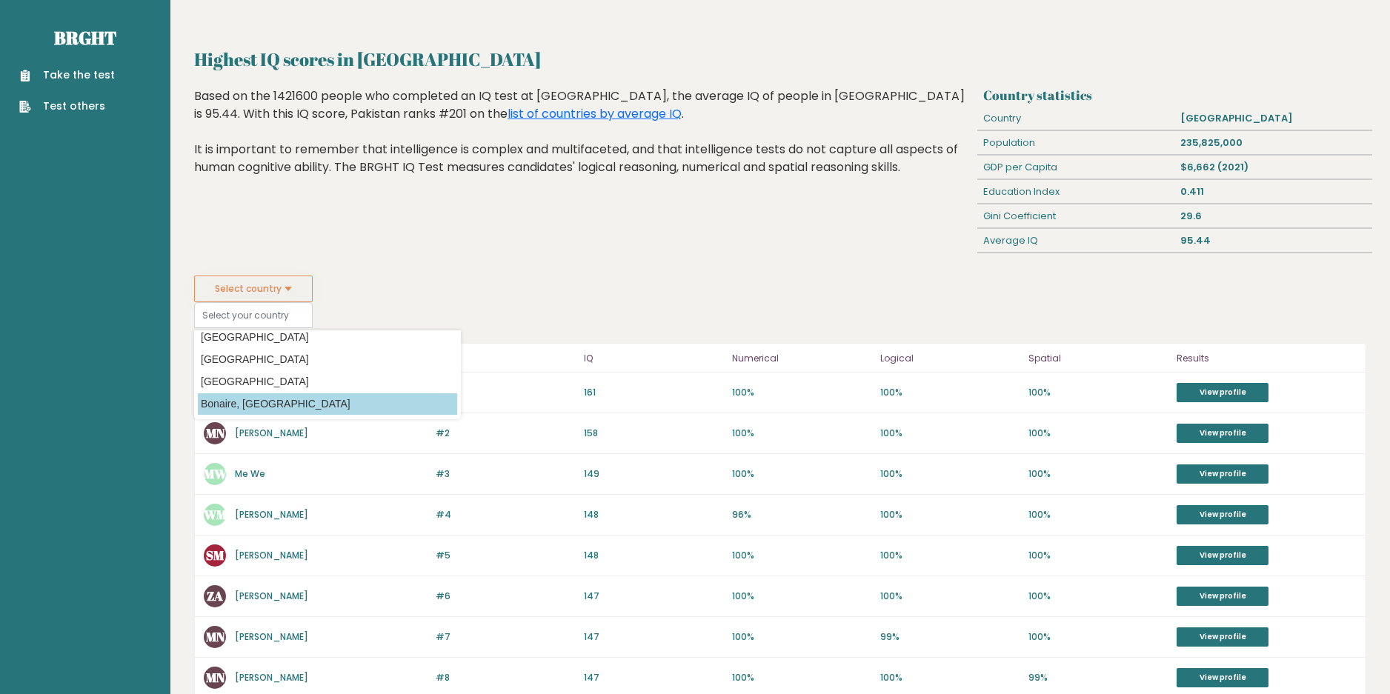
click at [273, 401] on option "Bonaire, [GEOGRAPHIC_DATA]" at bounding box center [327, 404] width 259 height 21
type input "Bonaire, [GEOGRAPHIC_DATA]"
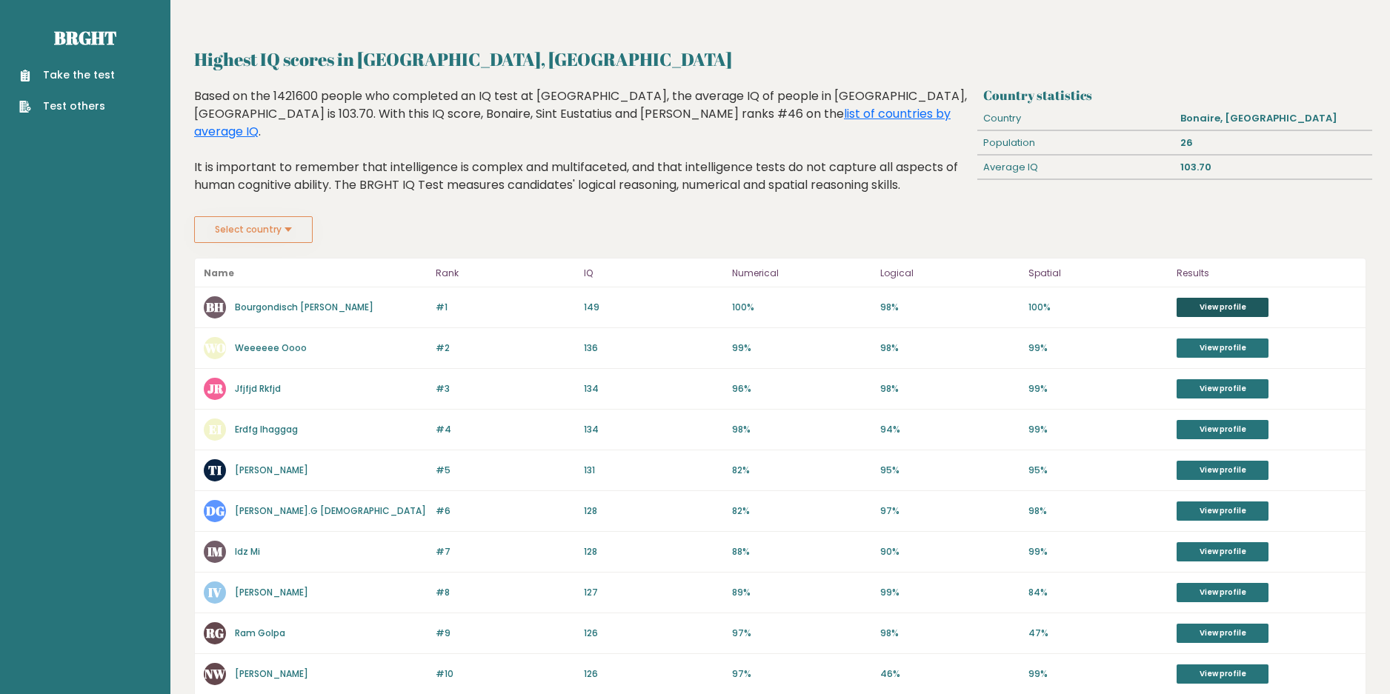
click at [1198, 298] on link "View profile" at bounding box center [1223, 307] width 92 height 19
click at [266, 216] on button "Select country" at bounding box center [253, 229] width 119 height 27
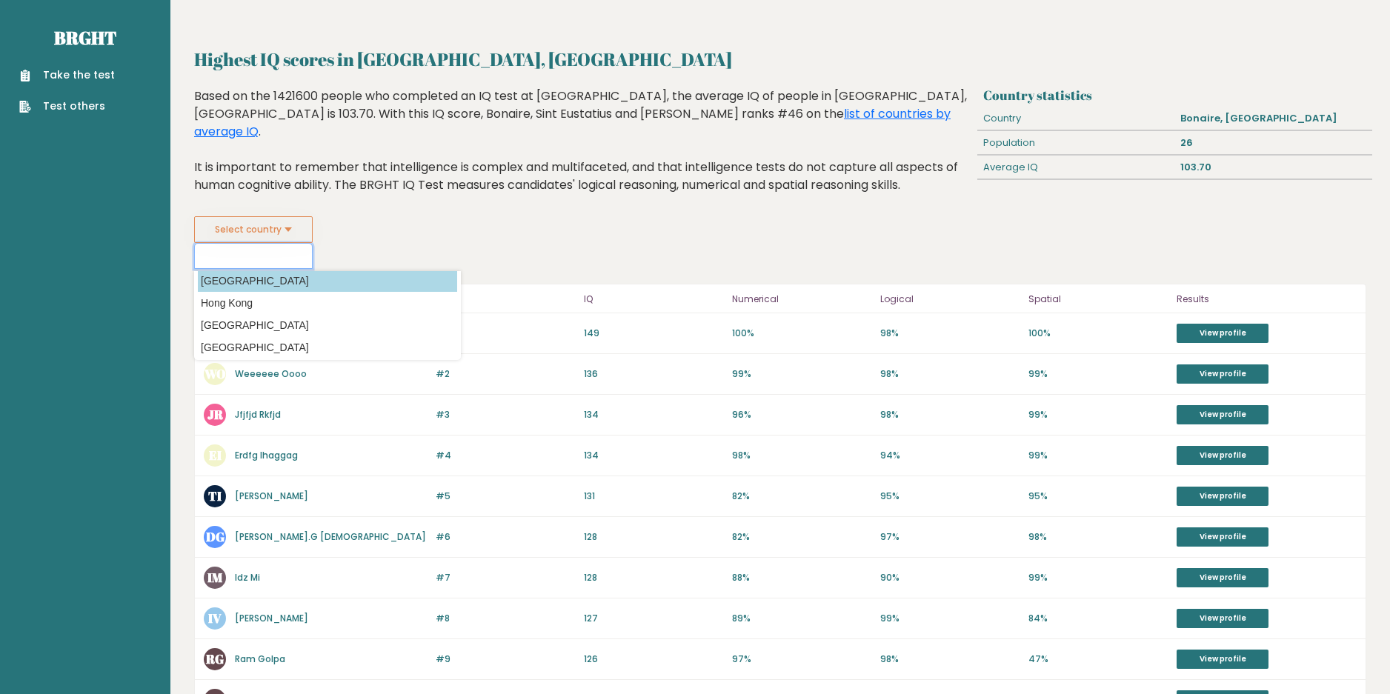
scroll to position [2149, 0]
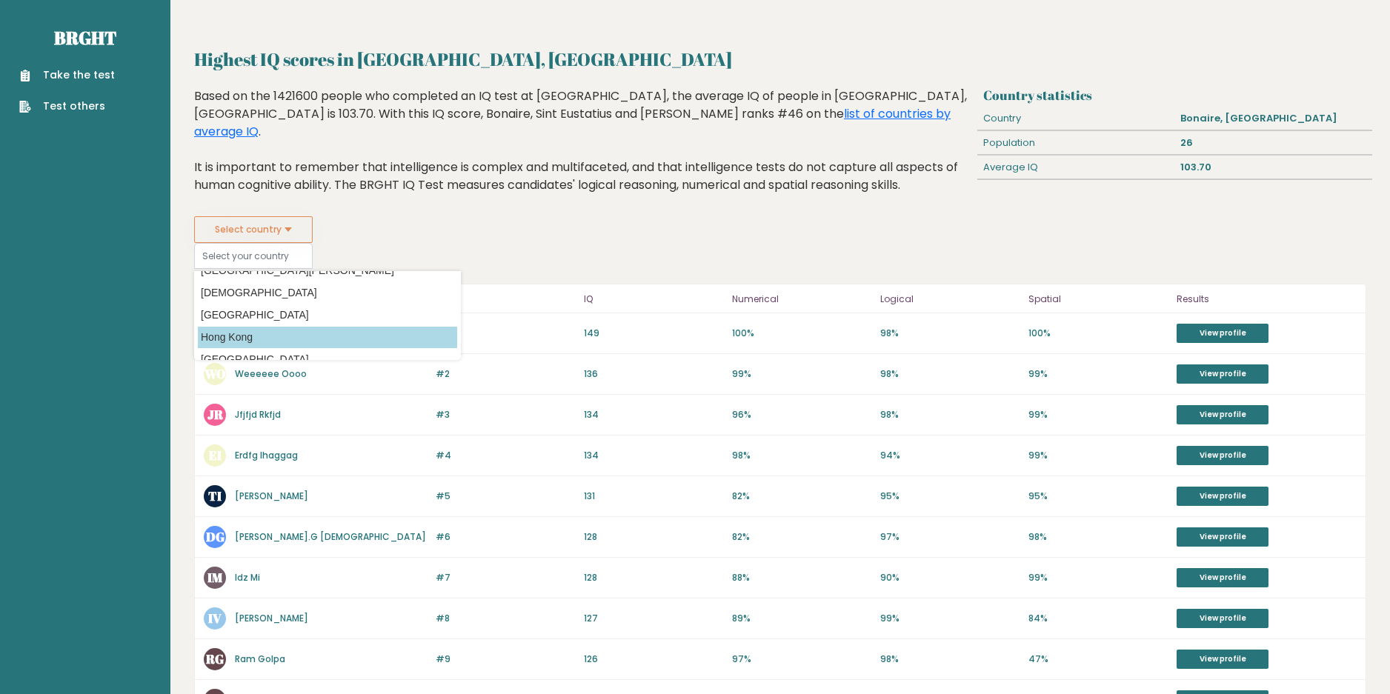
click at [236, 327] on option "Hong Kong" at bounding box center [327, 337] width 259 height 21
type input "Hong Kong"
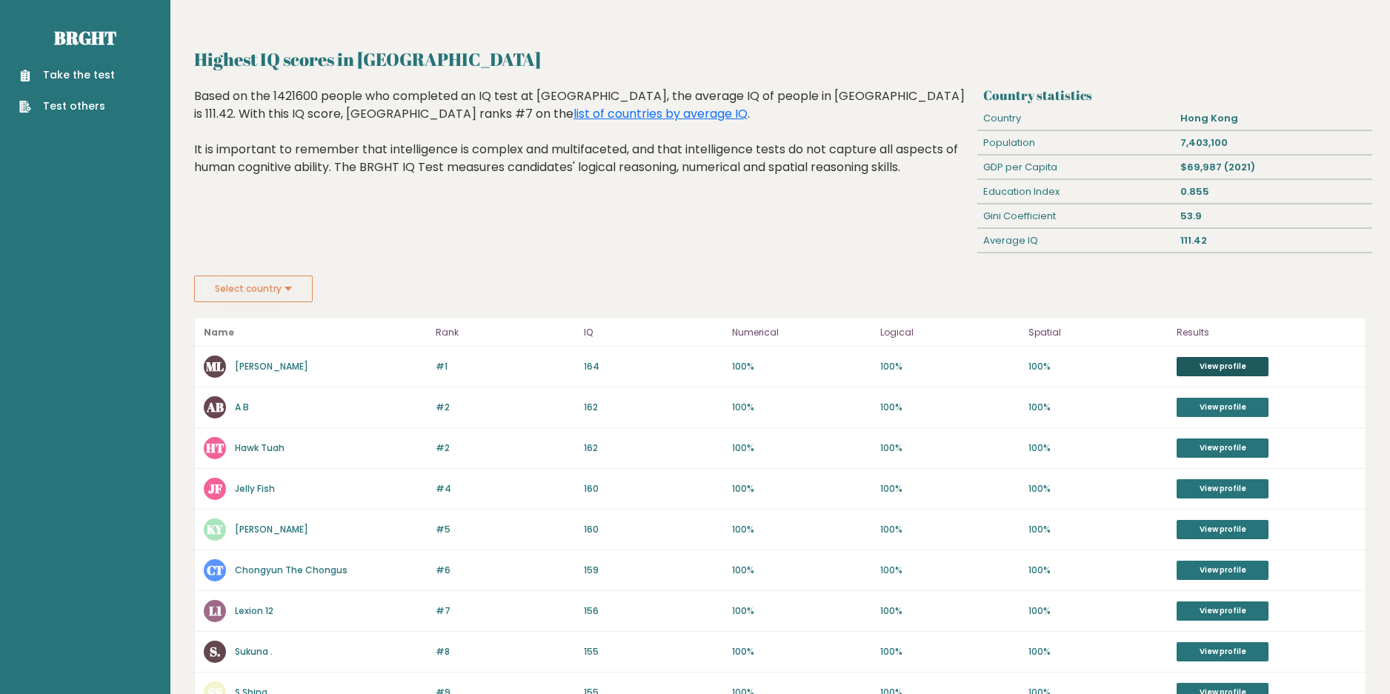
click at [1202, 359] on link "View profile" at bounding box center [1223, 366] width 92 height 19
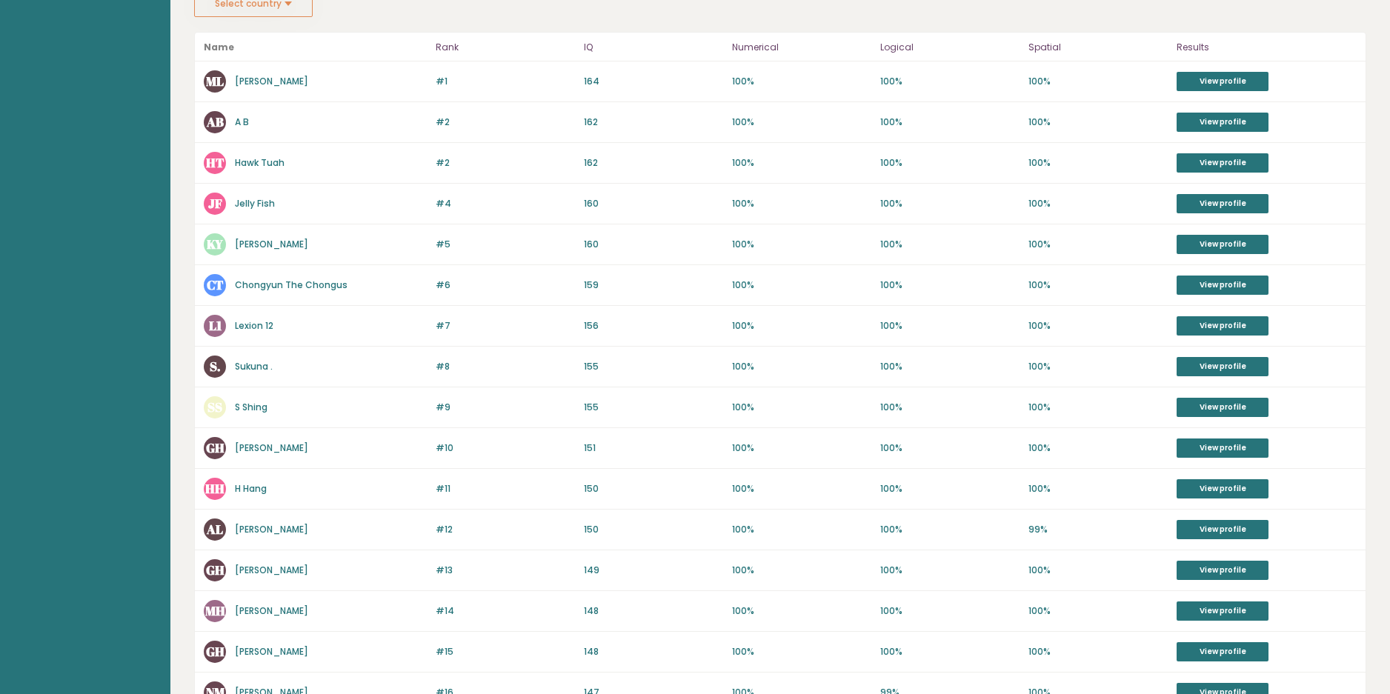
scroll to position [519, 0]
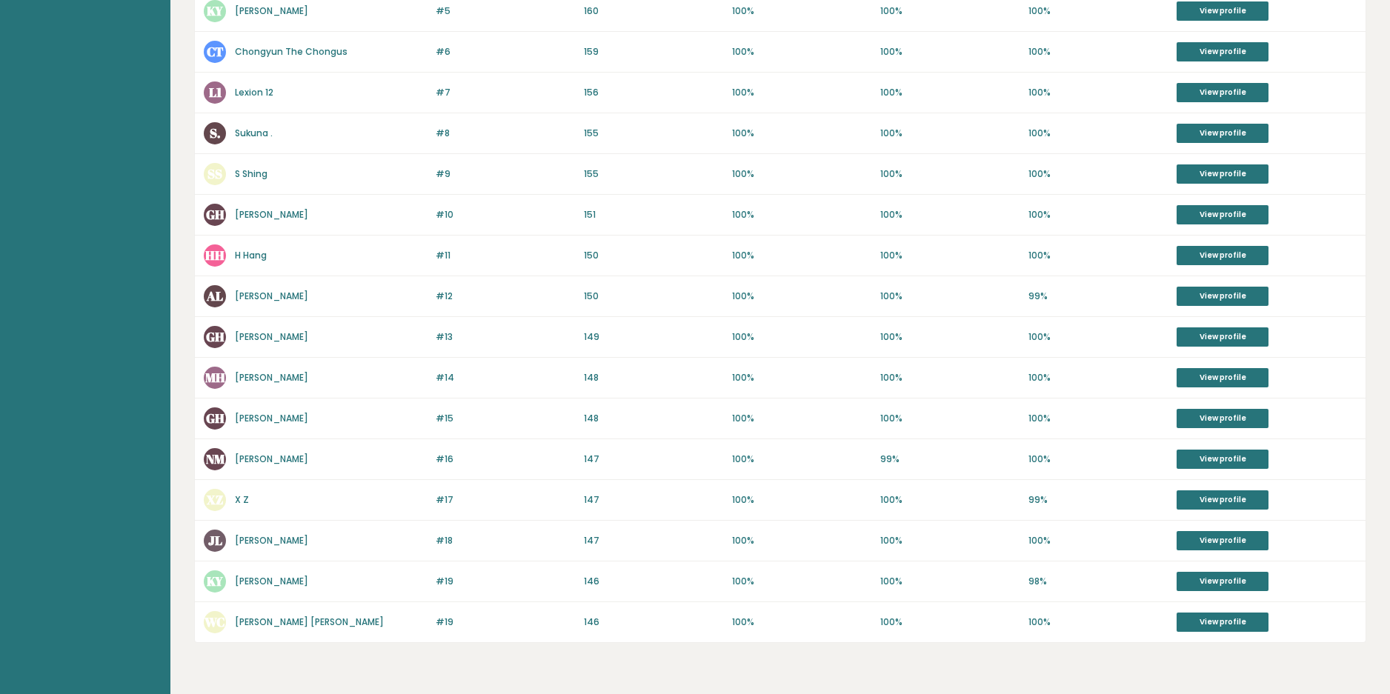
click at [1247, 530] on div "#18 JL Justin Leung 147 #18 147 100% 100% 100% View profile" at bounding box center [780, 541] width 1171 height 41
click at [1248, 537] on link "View profile" at bounding box center [1223, 540] width 92 height 19
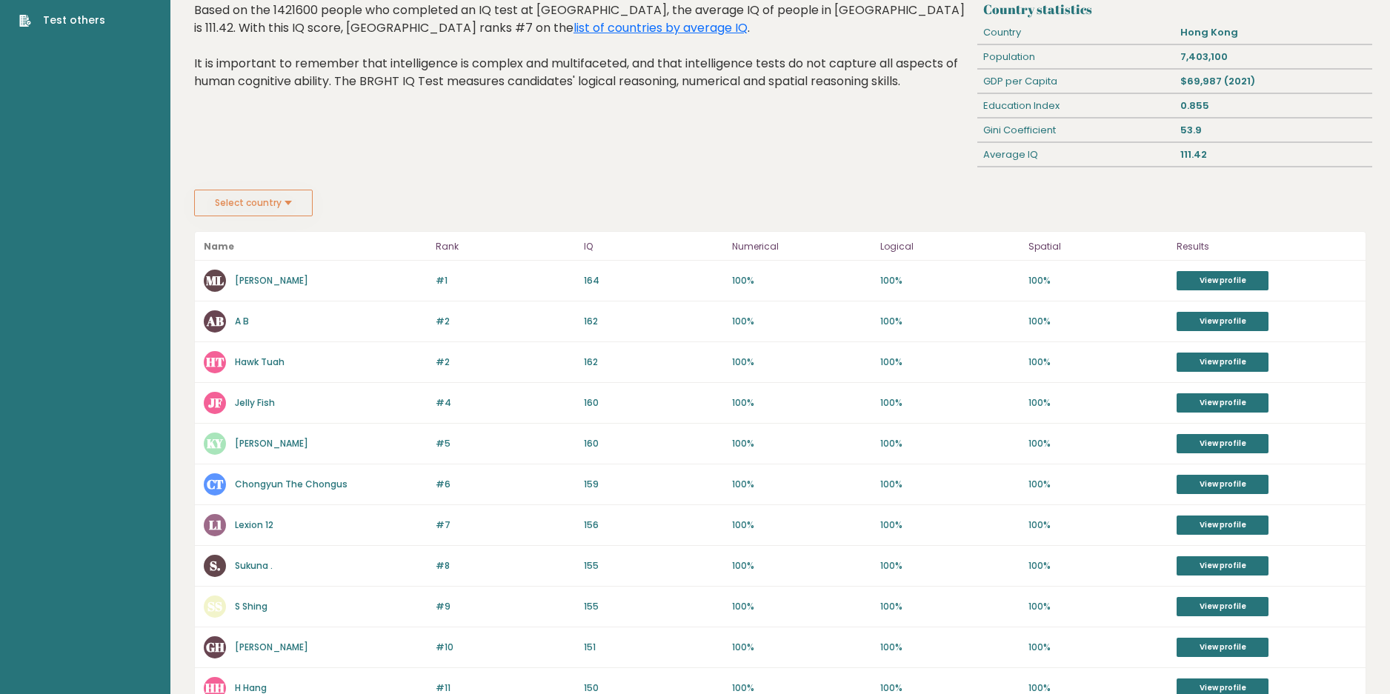
scroll to position [0, 0]
